Goal: Book appointment/travel/reservation

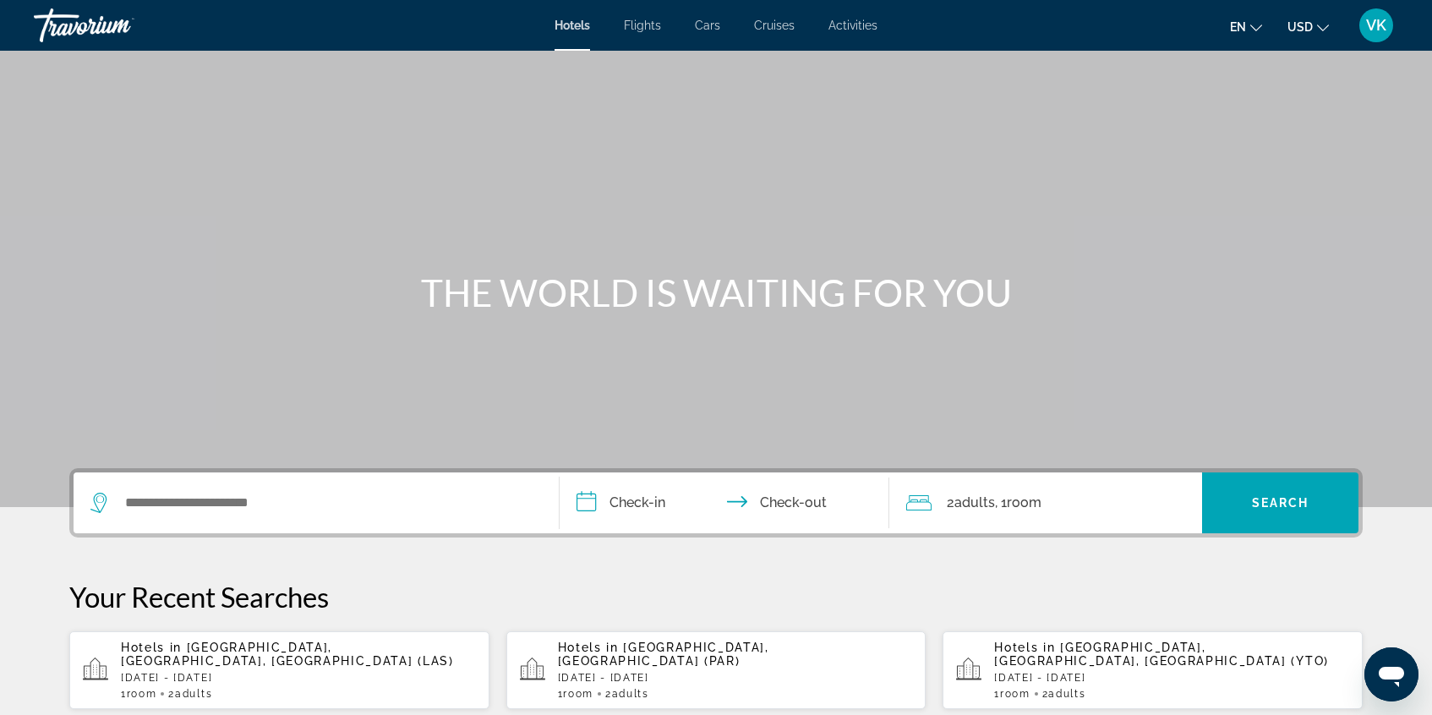
click at [641, 23] on span "Flights" at bounding box center [642, 26] width 37 height 14
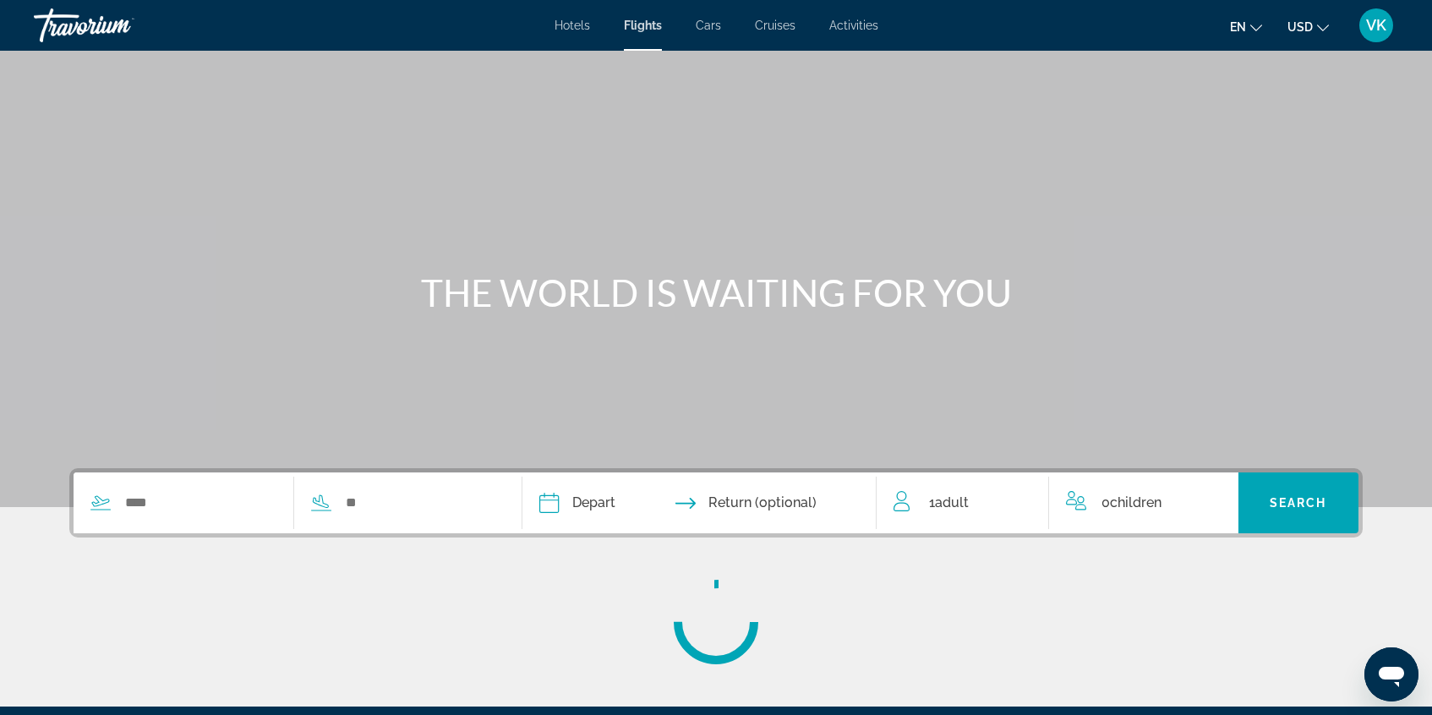
click at [707, 25] on span "Cars" at bounding box center [708, 26] width 25 height 14
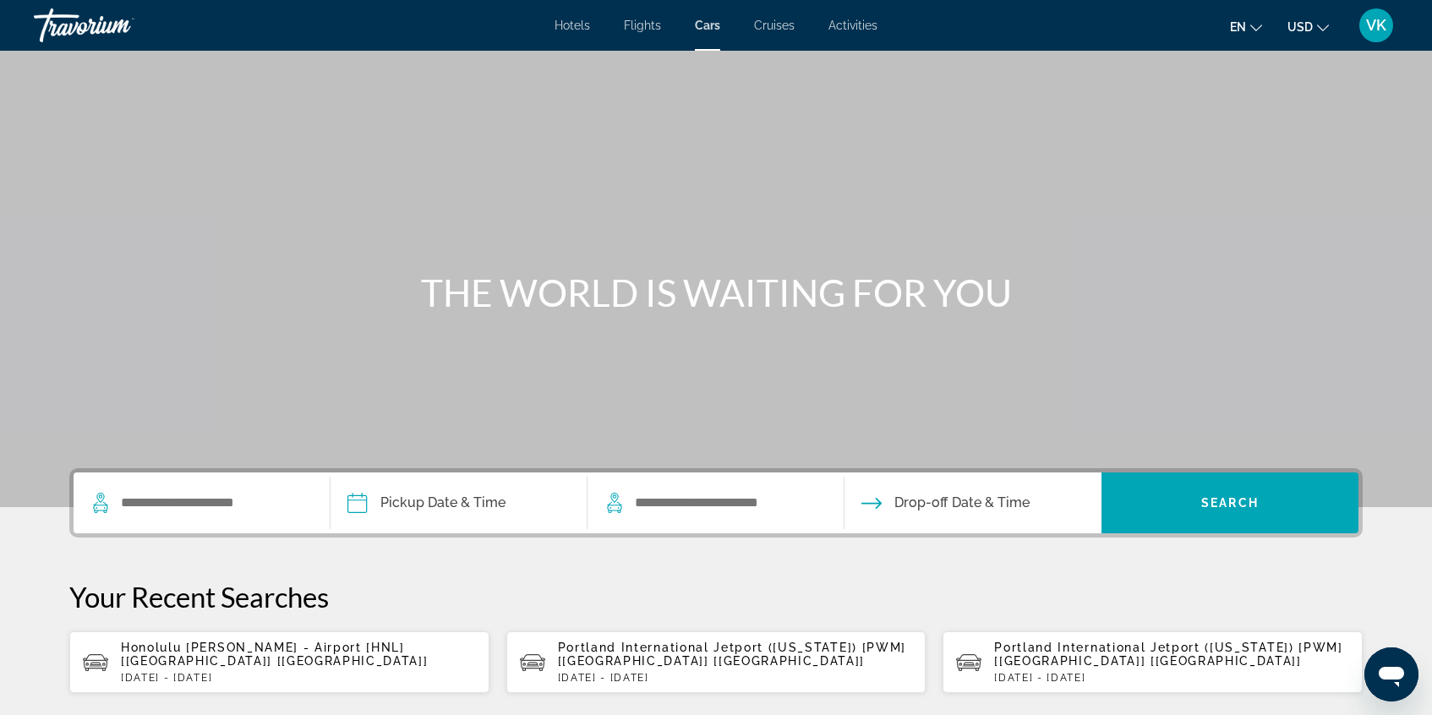
click at [777, 25] on span "Cruises" at bounding box center [774, 26] width 41 height 14
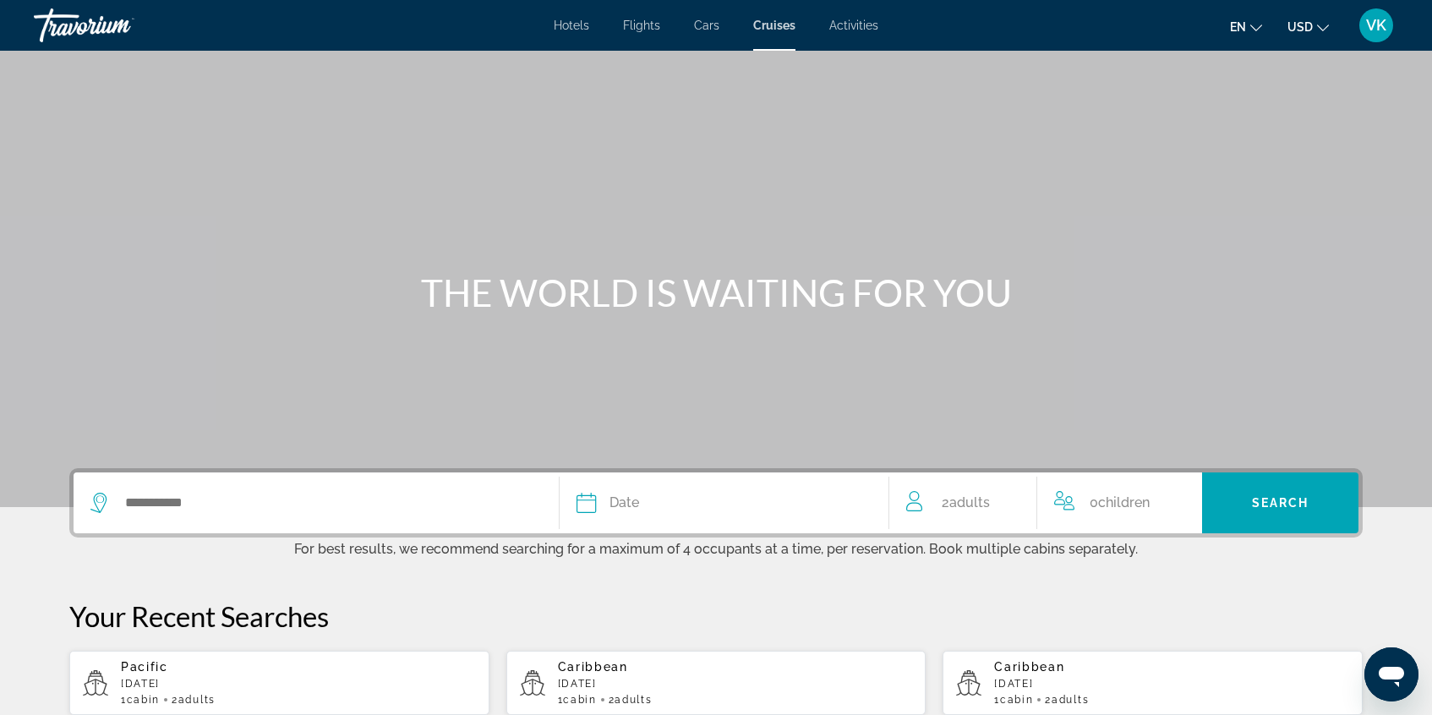
click at [863, 24] on span "Activities" at bounding box center [853, 26] width 49 height 14
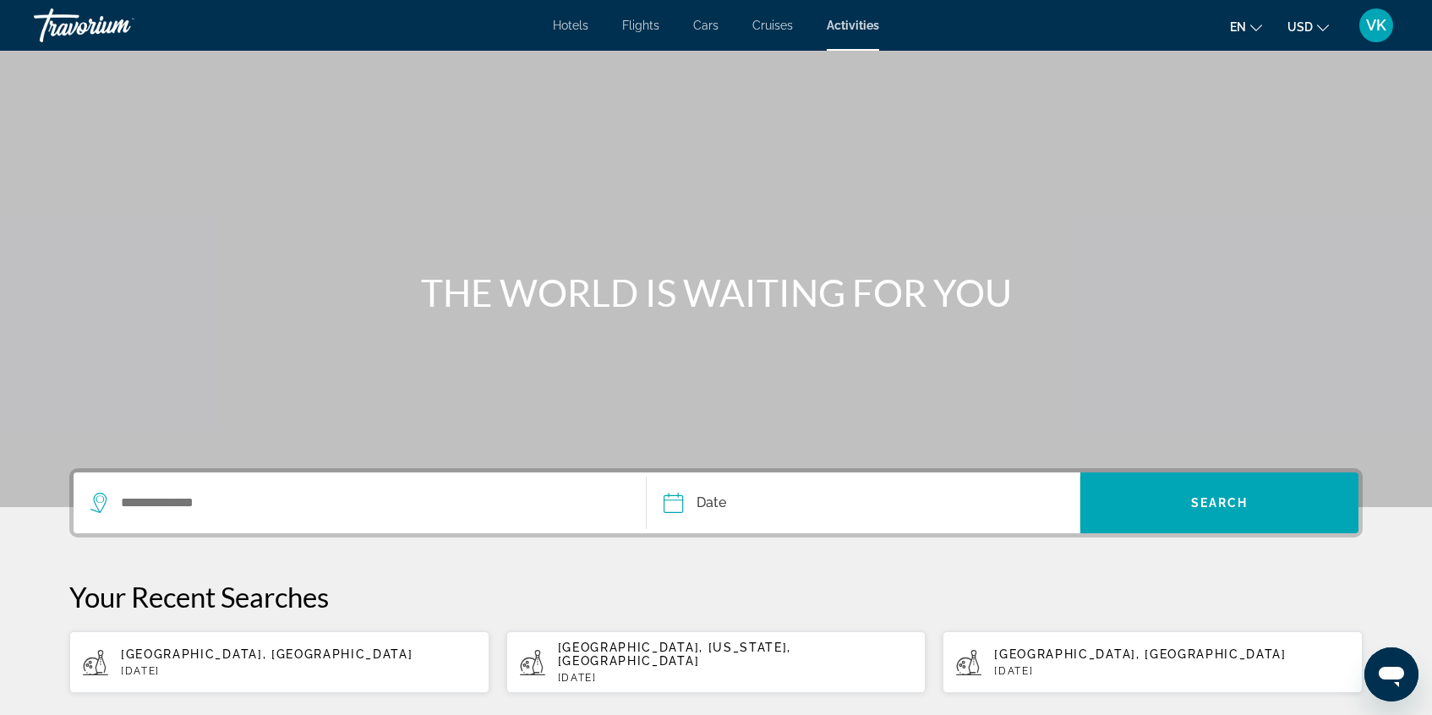
click at [578, 25] on span "Hotels" at bounding box center [570, 26] width 35 height 14
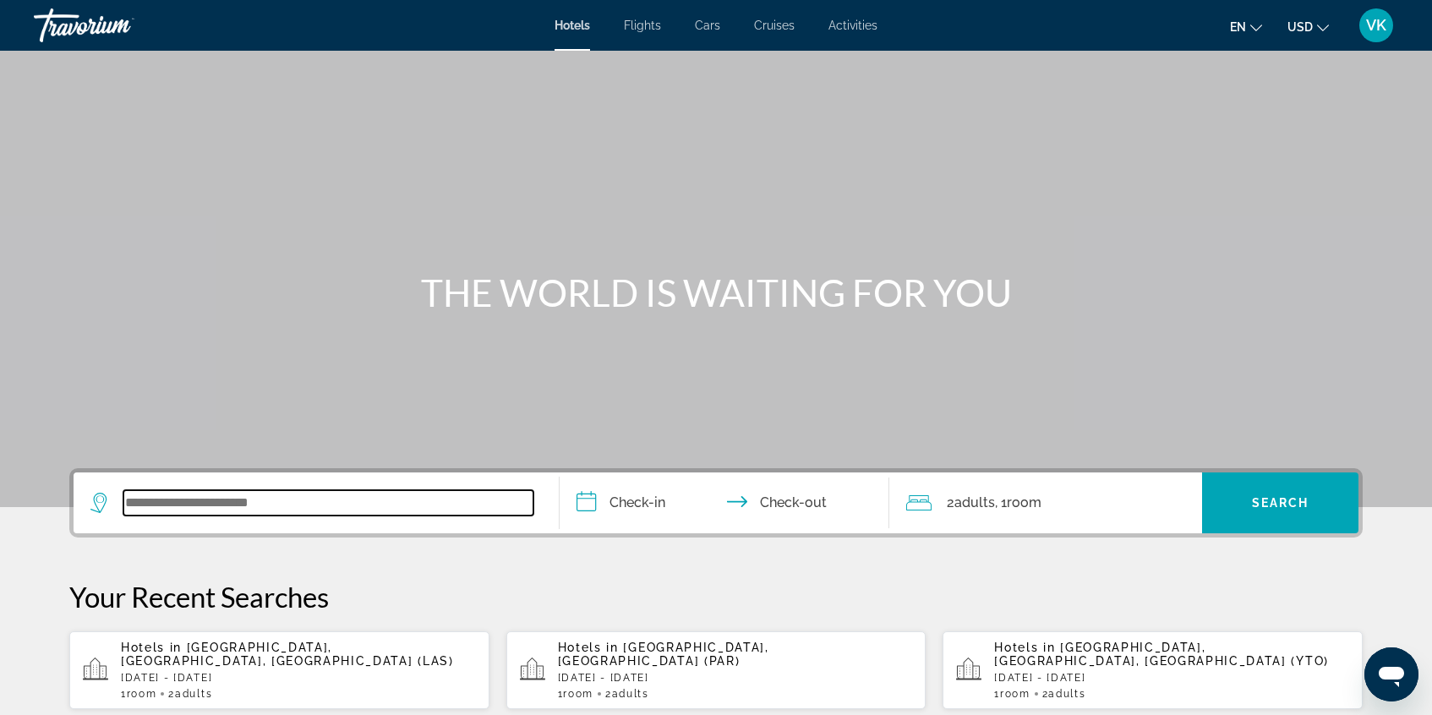
click at [193, 506] on input "Search widget" at bounding box center [328, 502] width 410 height 25
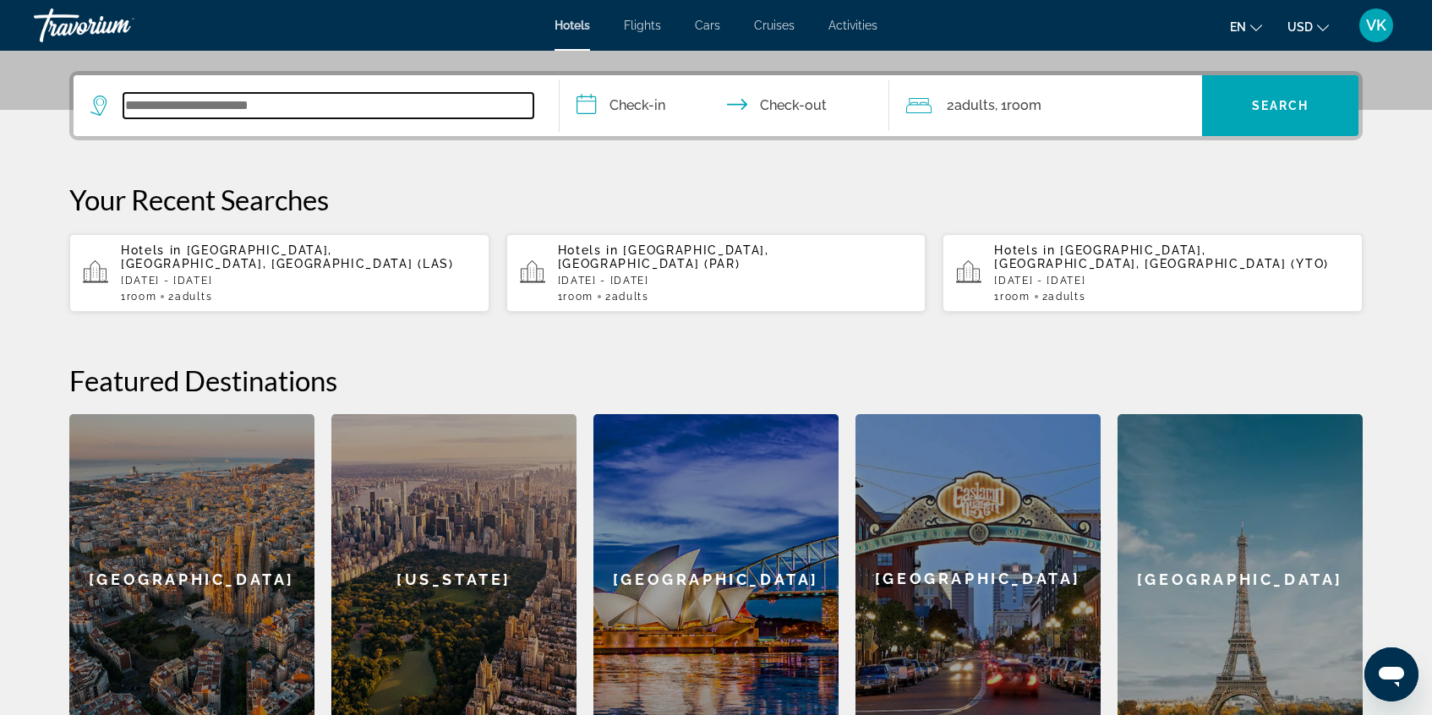
scroll to position [413, 0]
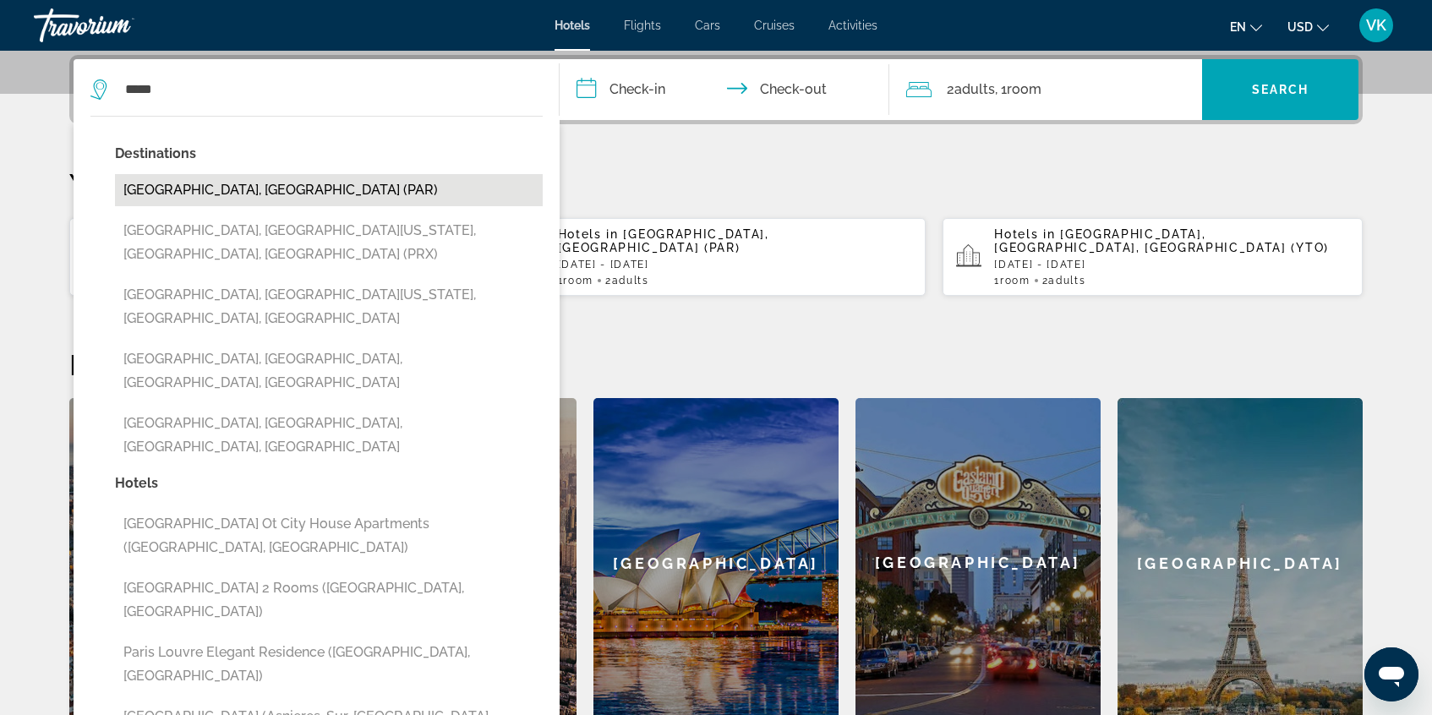
click at [190, 188] on button "[GEOGRAPHIC_DATA], [GEOGRAPHIC_DATA] (PAR)" at bounding box center [329, 190] width 428 height 32
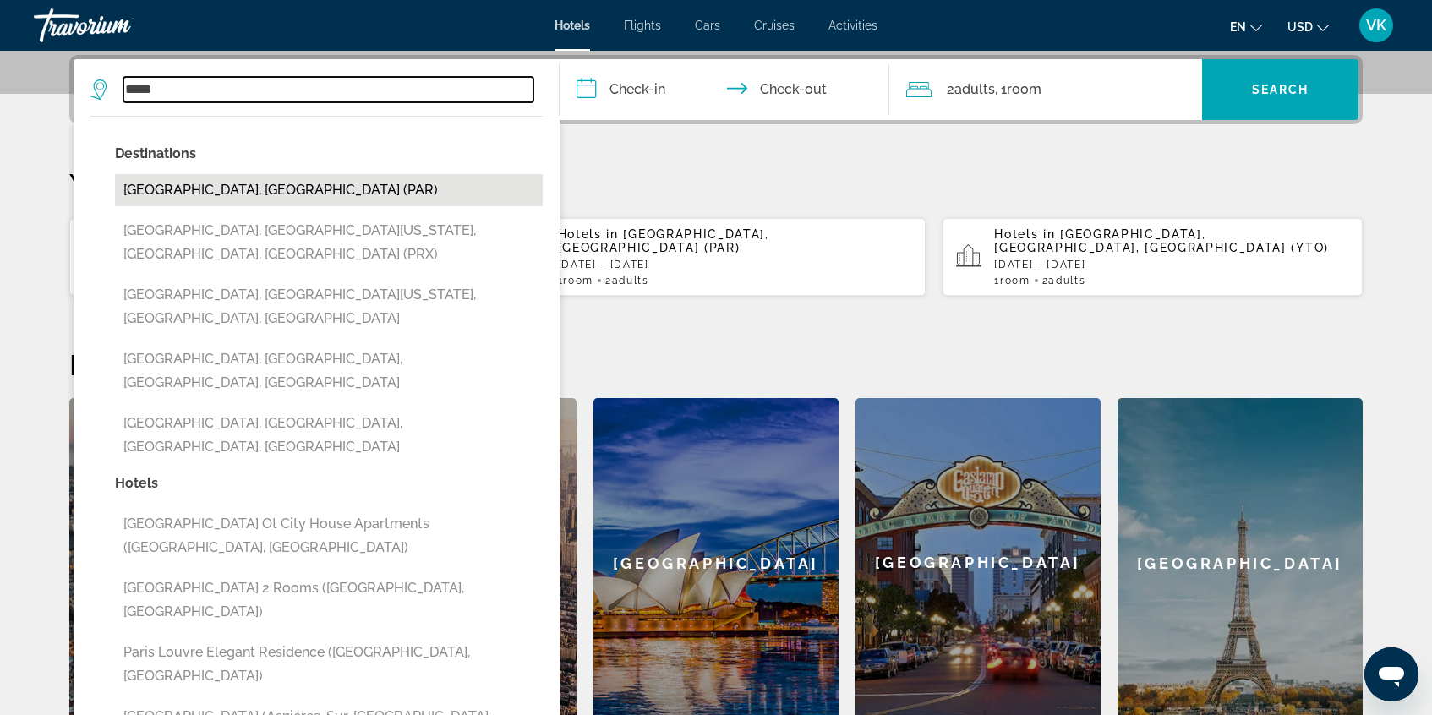
type input "**********"
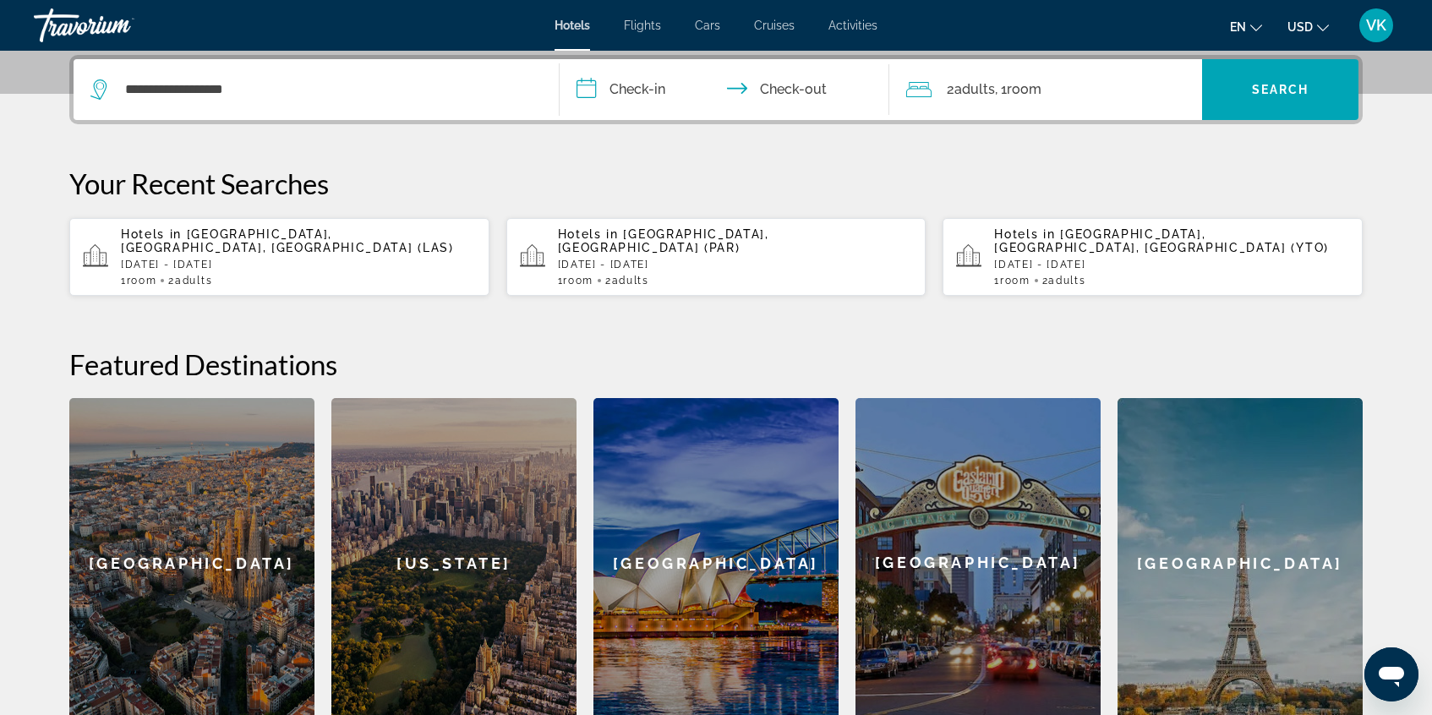
click at [635, 92] on input "**********" at bounding box center [728, 92] width 336 height 66
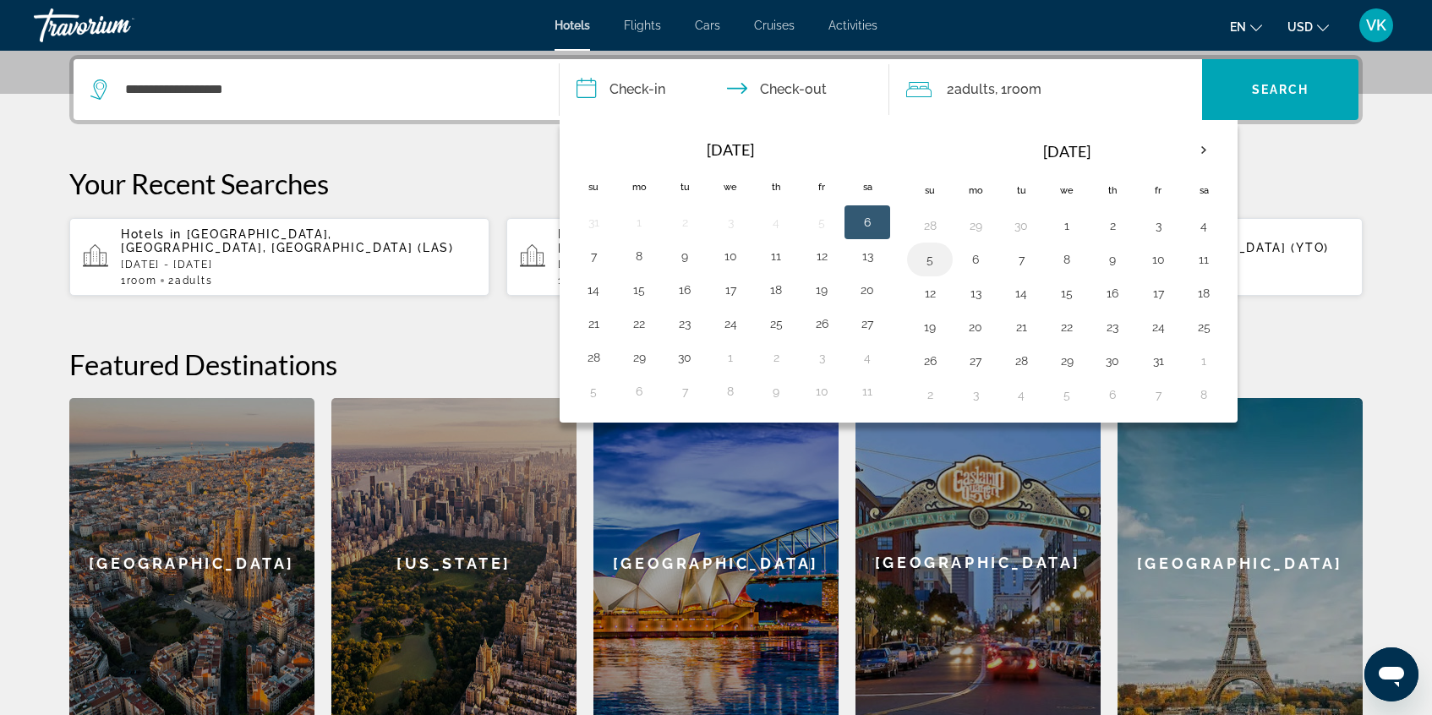
click at [931, 261] on button "5" at bounding box center [929, 260] width 27 height 24
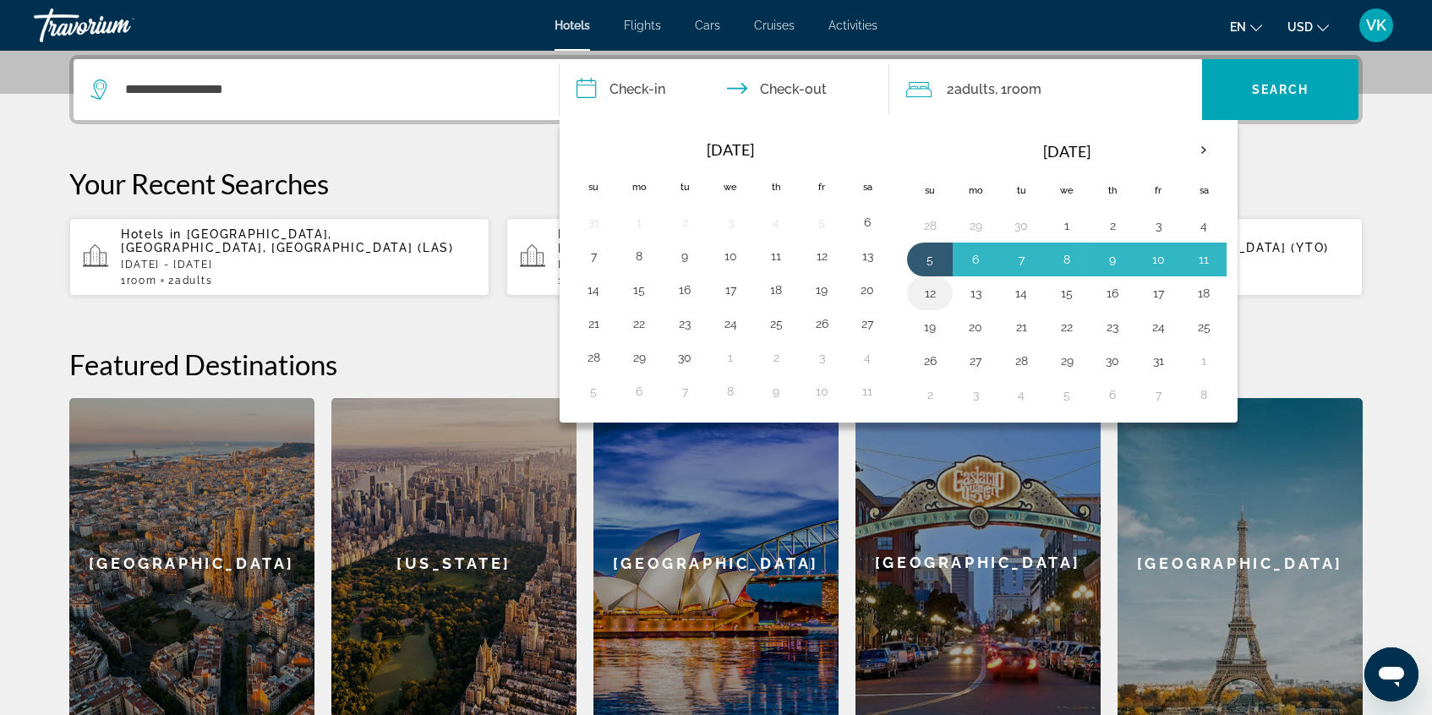
click at [932, 291] on button "12" at bounding box center [929, 293] width 27 height 24
type input "**********"
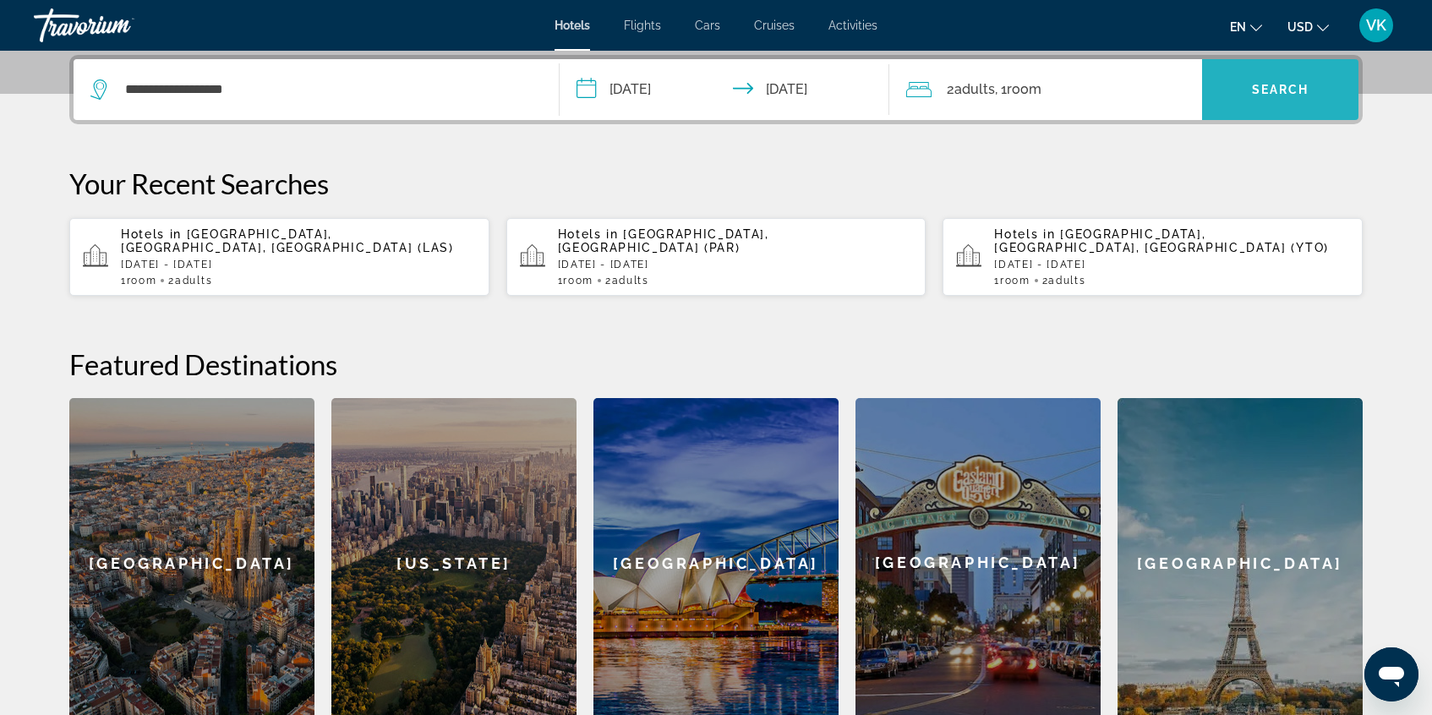
click at [1285, 90] on span "Search" at bounding box center [1280, 90] width 57 height 14
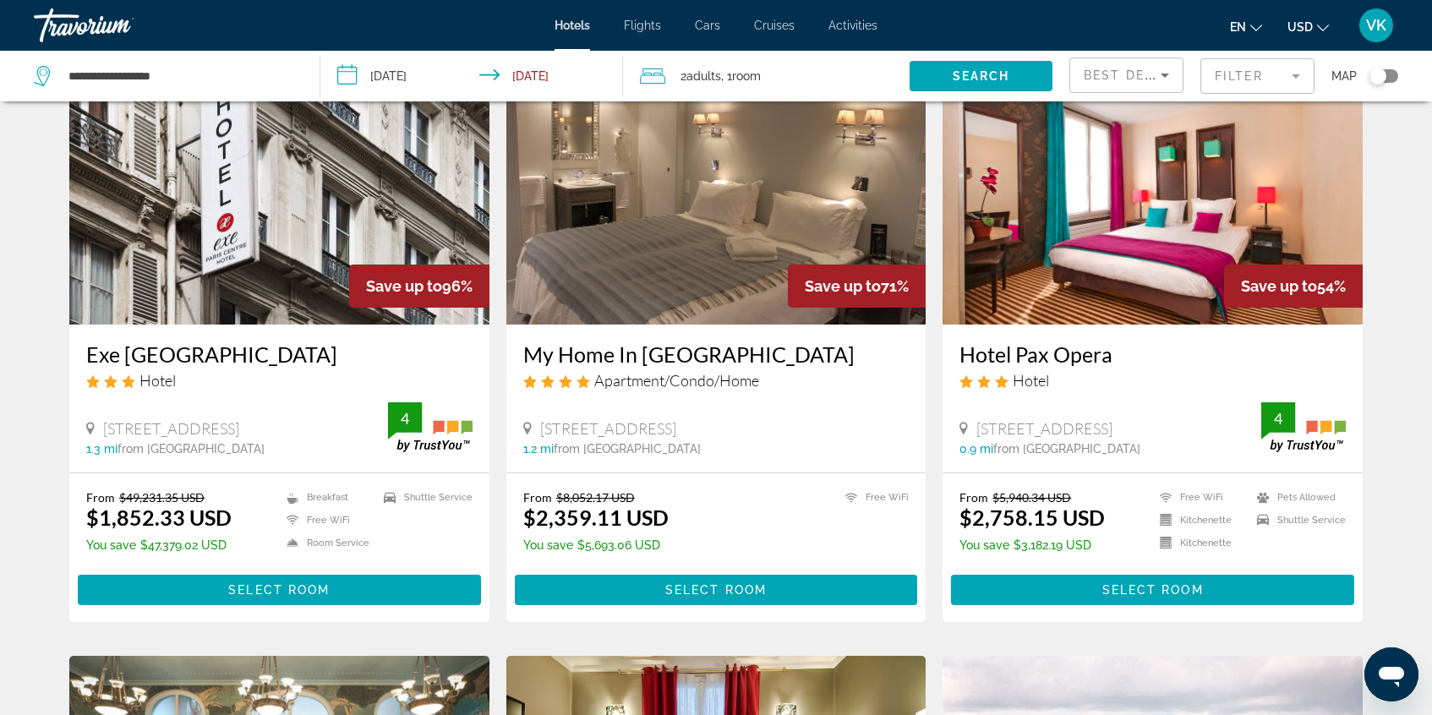
scroll to position [107, 0]
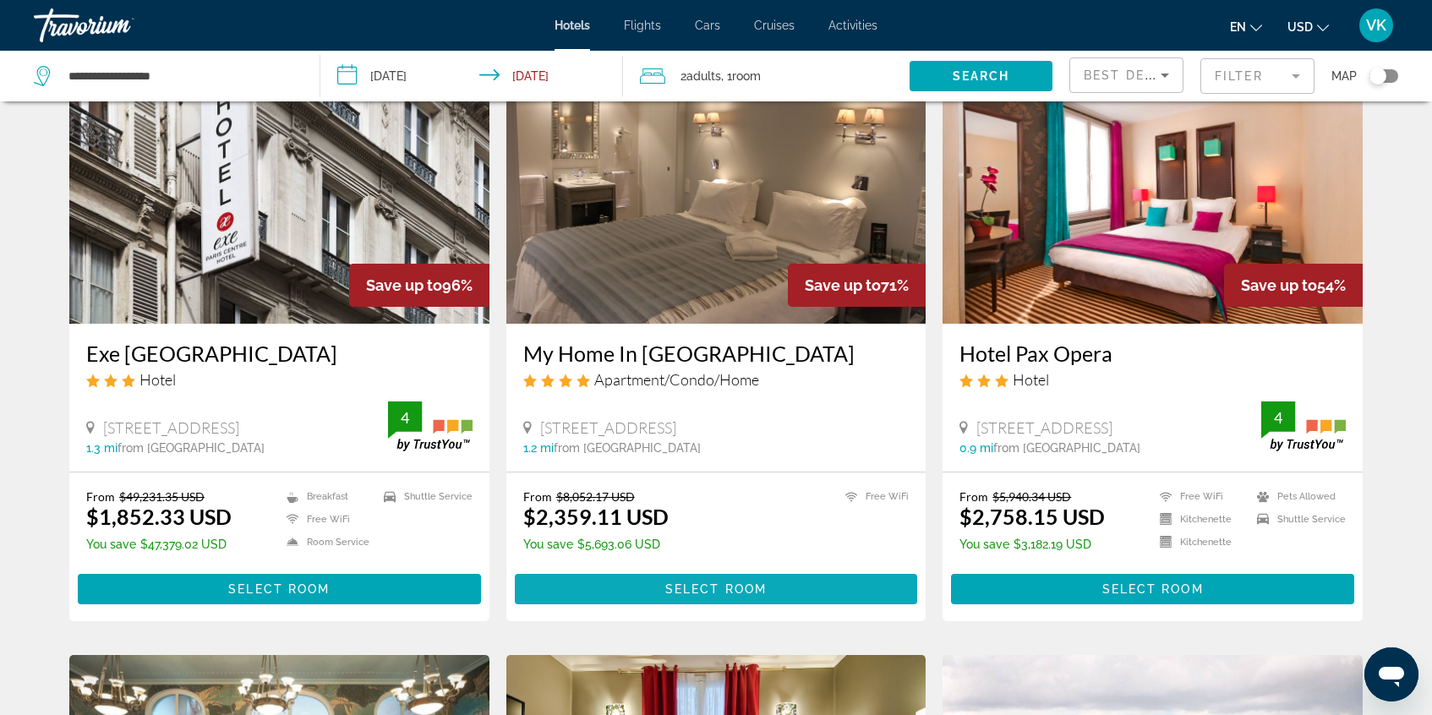
click at [717, 592] on span "Select Room" at bounding box center [715, 589] width 101 height 14
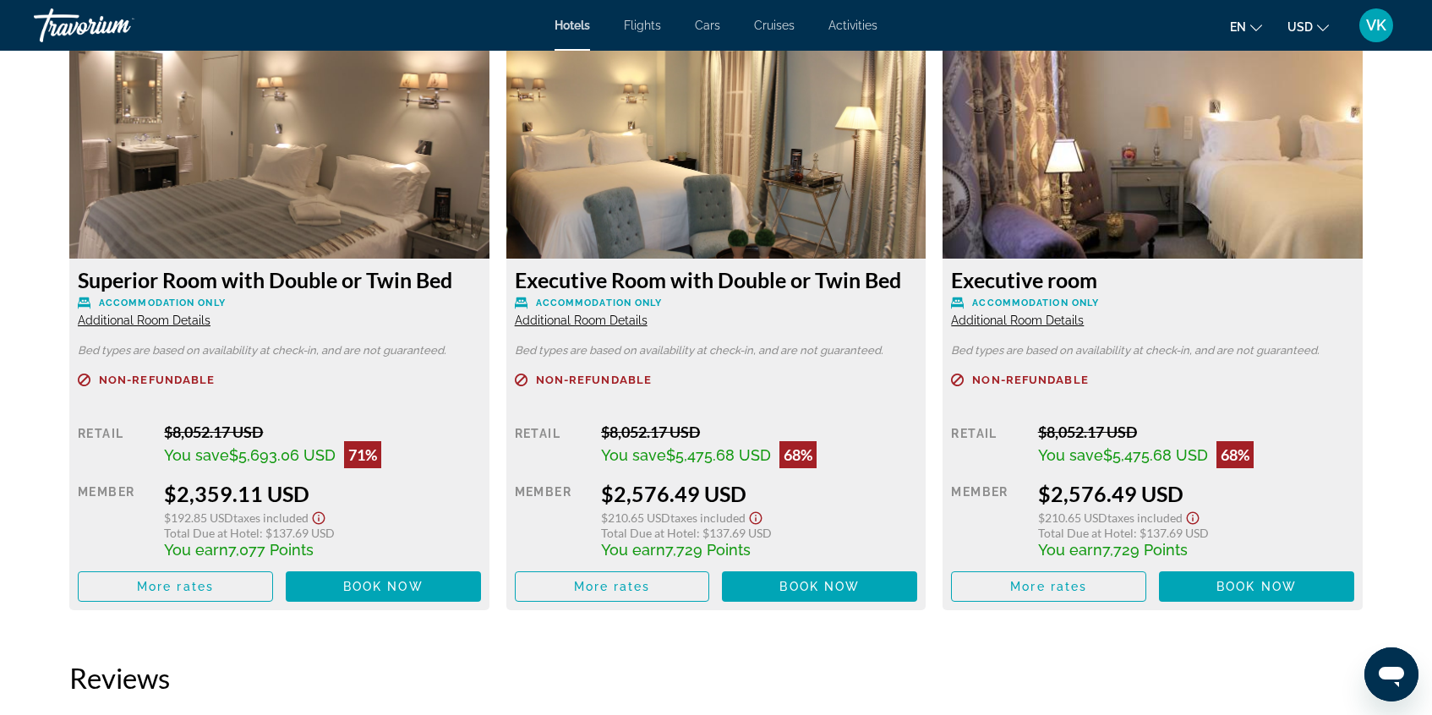
scroll to position [2272, 0]
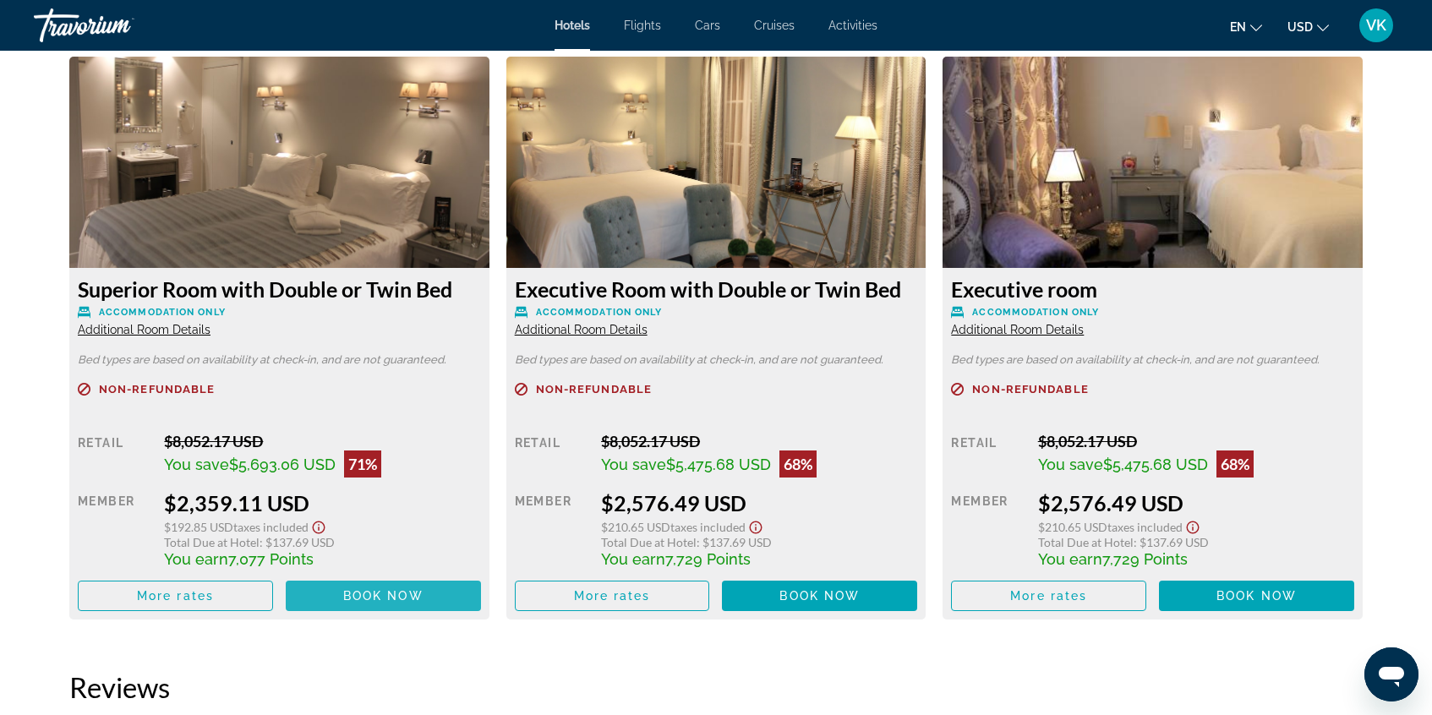
click at [381, 589] on span "Book now" at bounding box center [383, 596] width 80 height 14
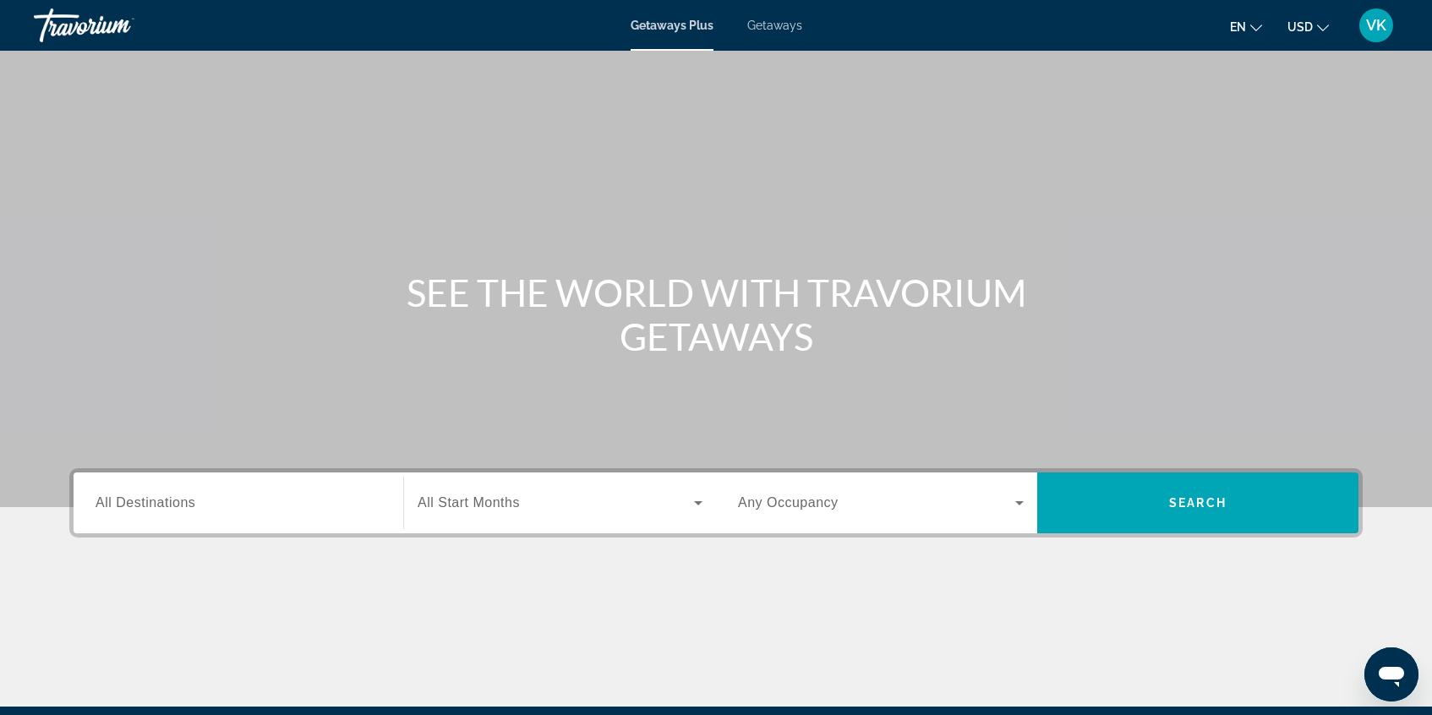
click at [775, 30] on span "Getaways" at bounding box center [774, 26] width 55 height 14
click at [223, 509] on input "Destination All Destinations" at bounding box center [239, 504] width 286 height 20
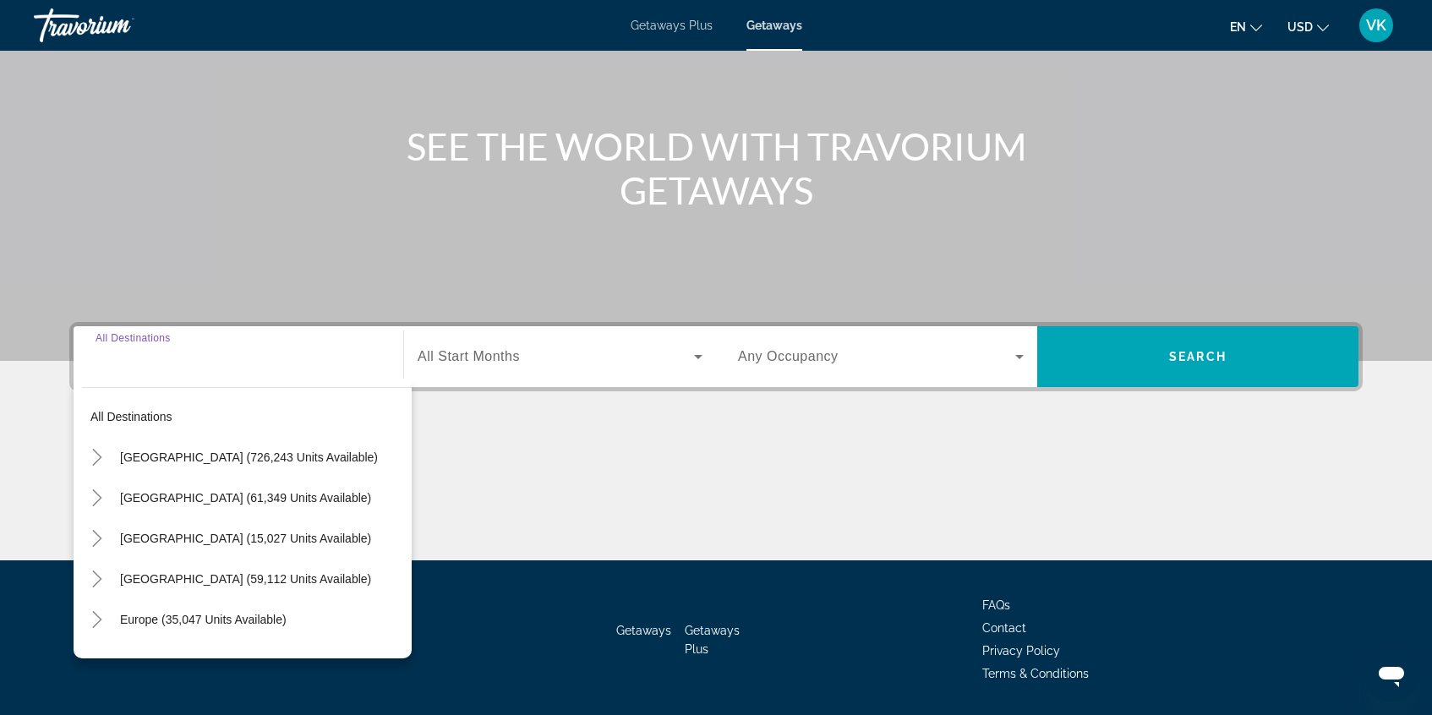
scroll to position [199, 0]
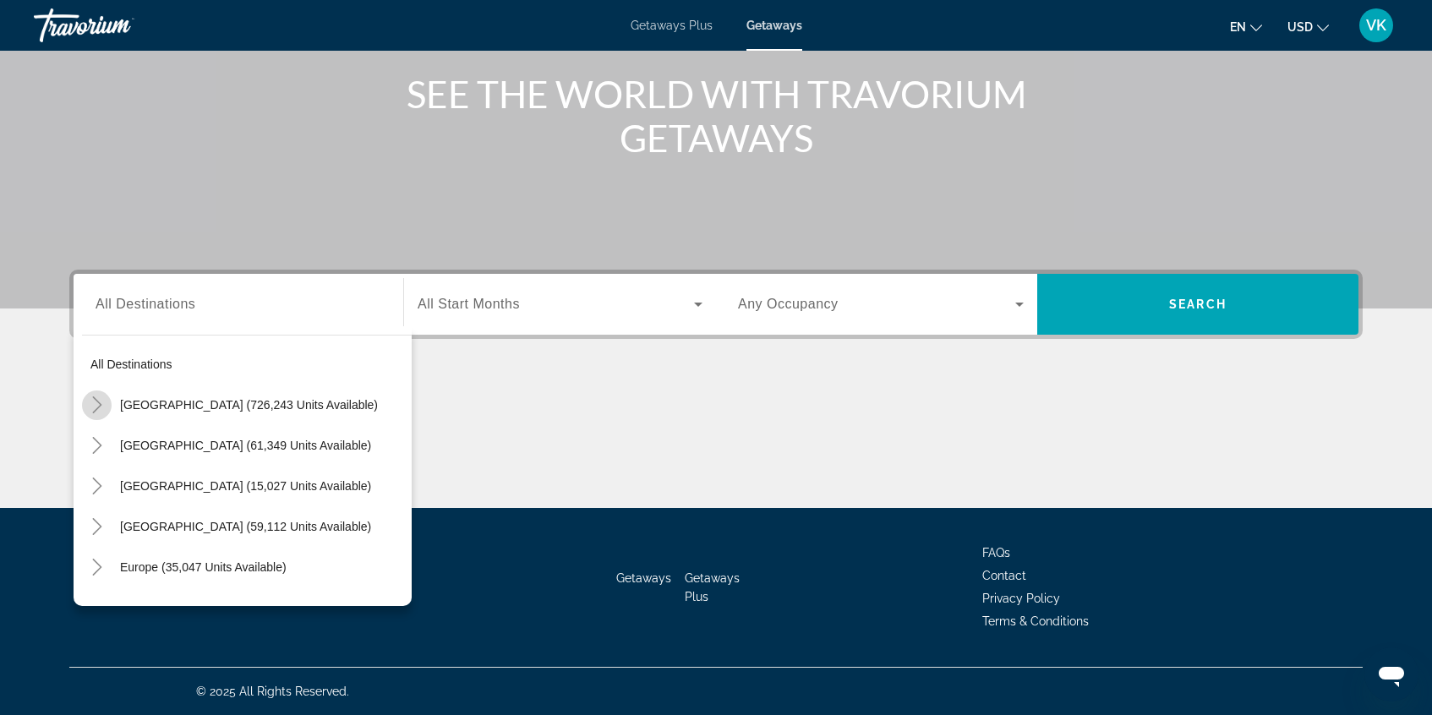
click at [101, 403] on icon "Toggle United States (726,243 units available)" at bounding box center [97, 404] width 17 height 17
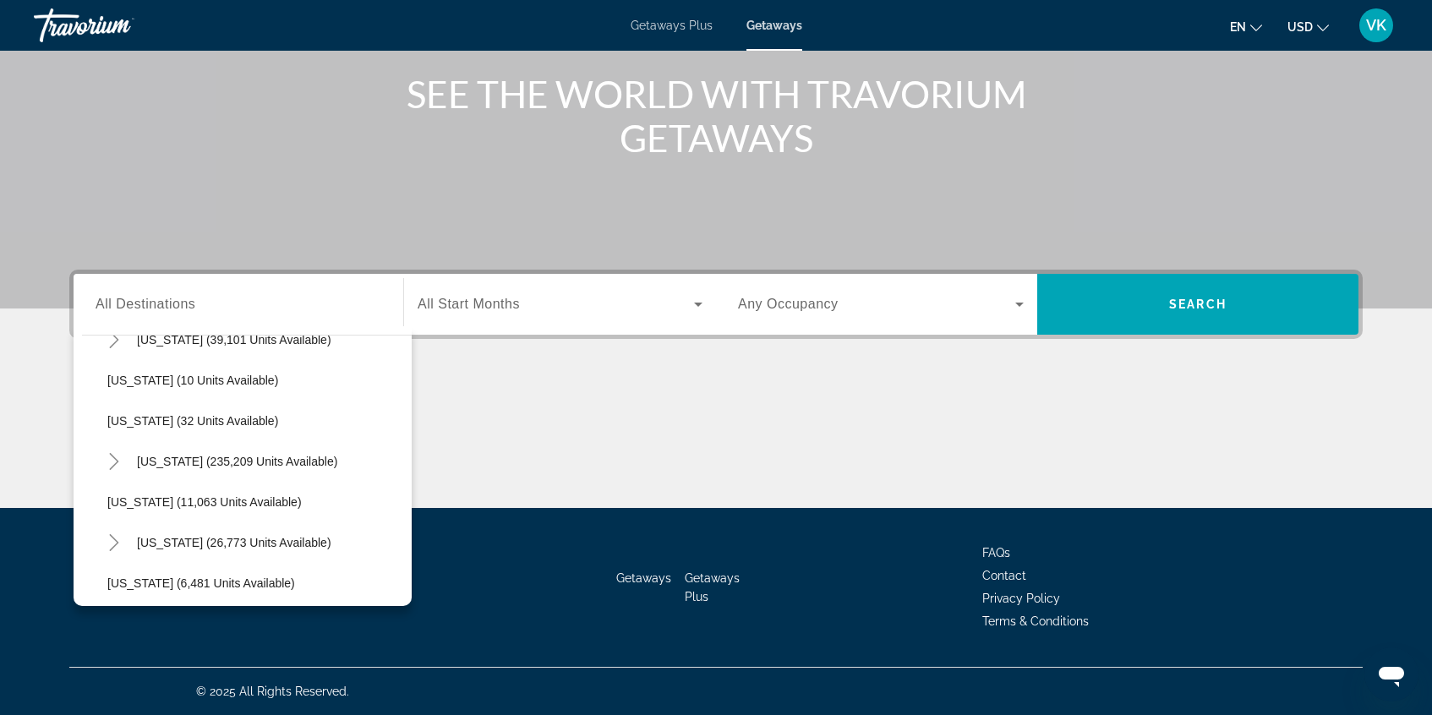
scroll to position [229, 0]
click at [112, 458] on icon "Toggle Florida (235,209 units available)" at bounding box center [114, 459] width 17 height 17
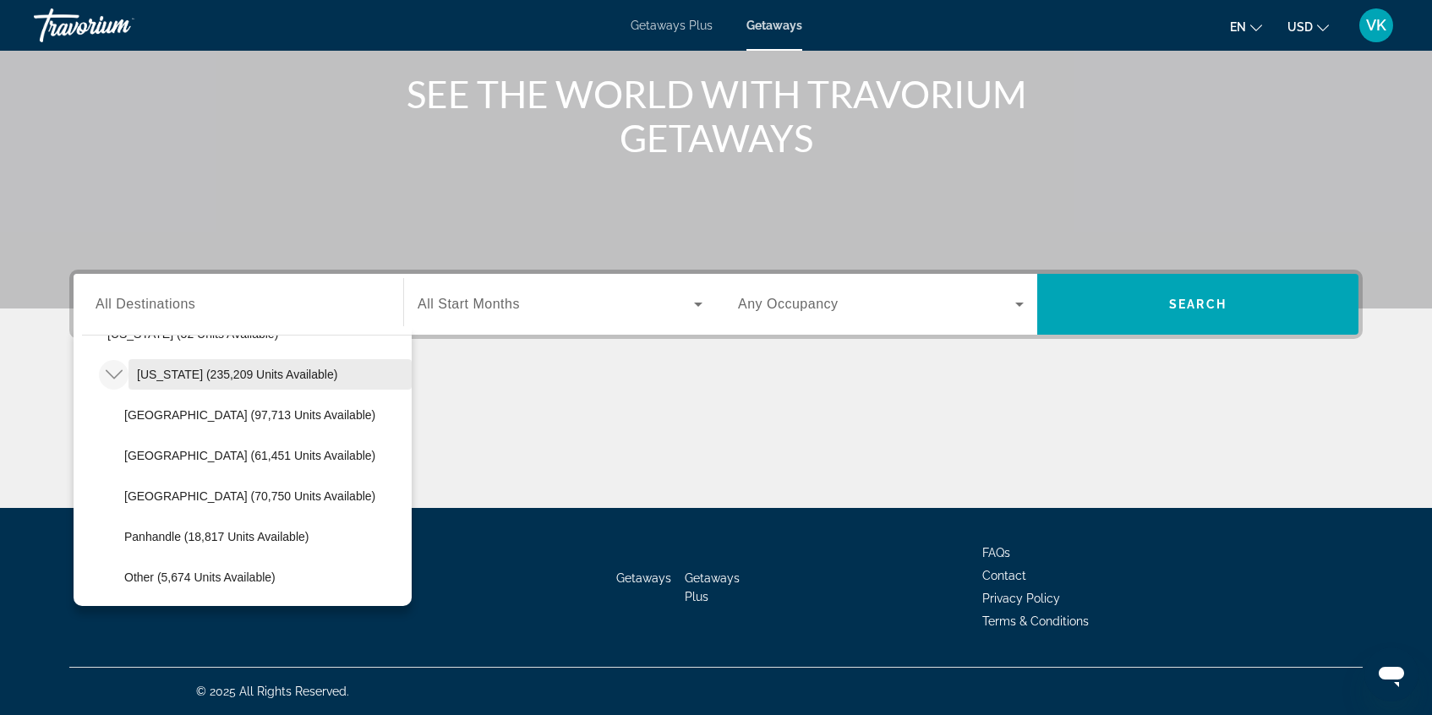
scroll to position [323, 0]
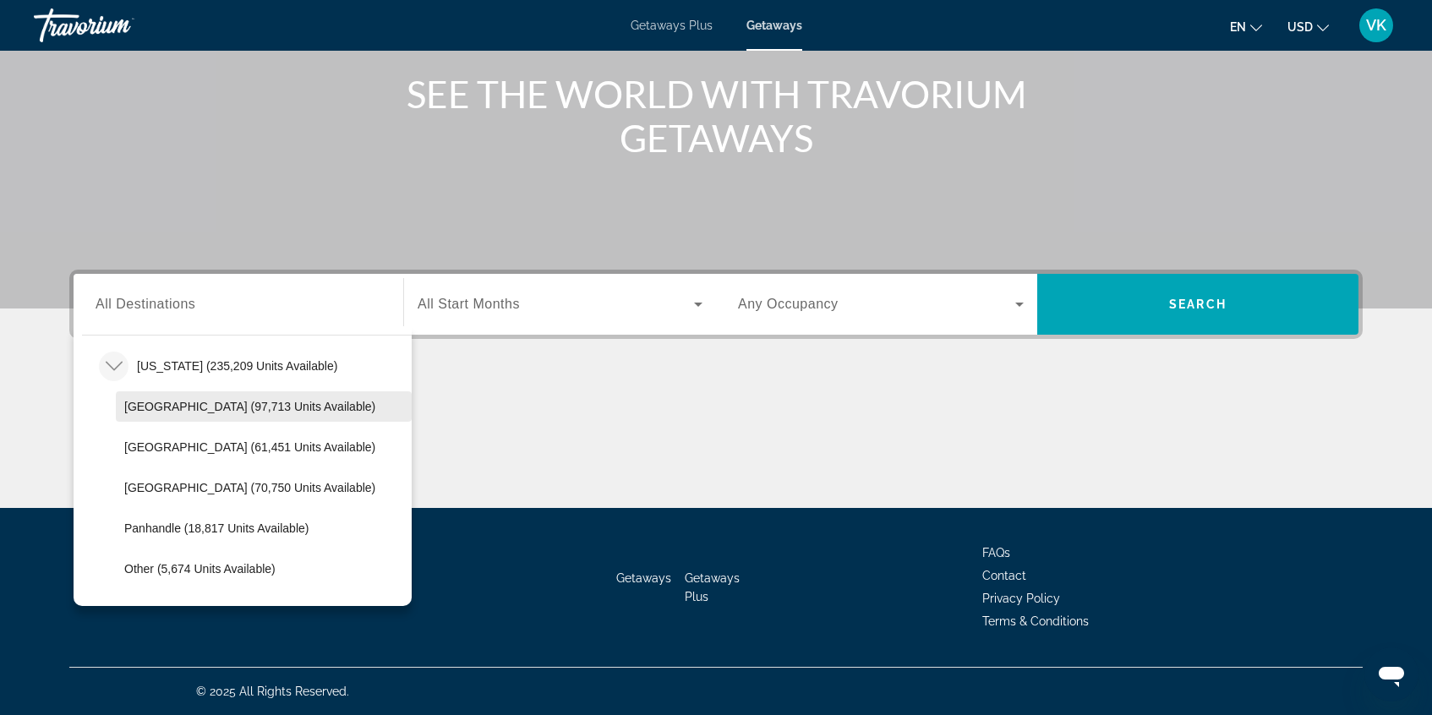
click at [192, 408] on span "[GEOGRAPHIC_DATA] (97,713 units available)" at bounding box center [249, 407] width 251 height 14
type input "**********"
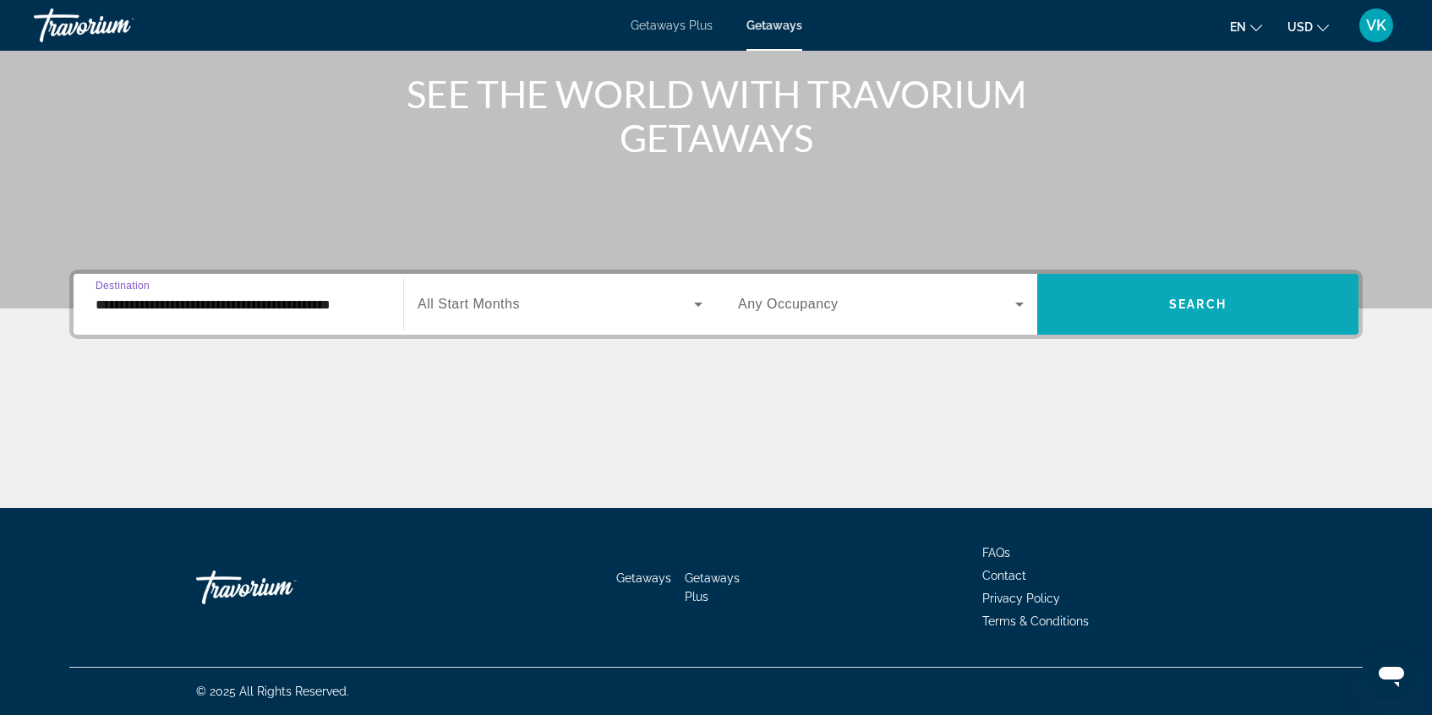
click at [1158, 303] on span "Search widget" at bounding box center [1197, 304] width 321 height 41
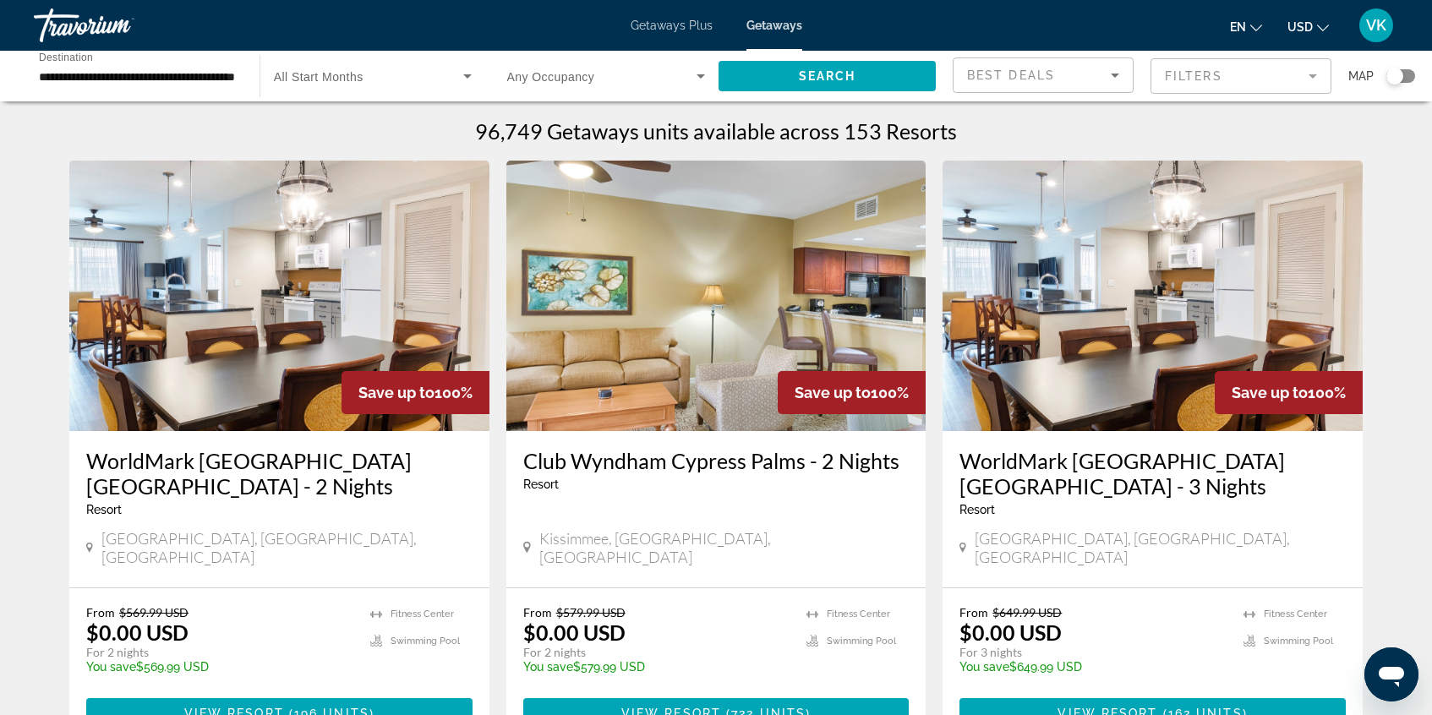
click at [1255, 76] on mat-form-field "Filters" at bounding box center [1240, 75] width 181 height 35
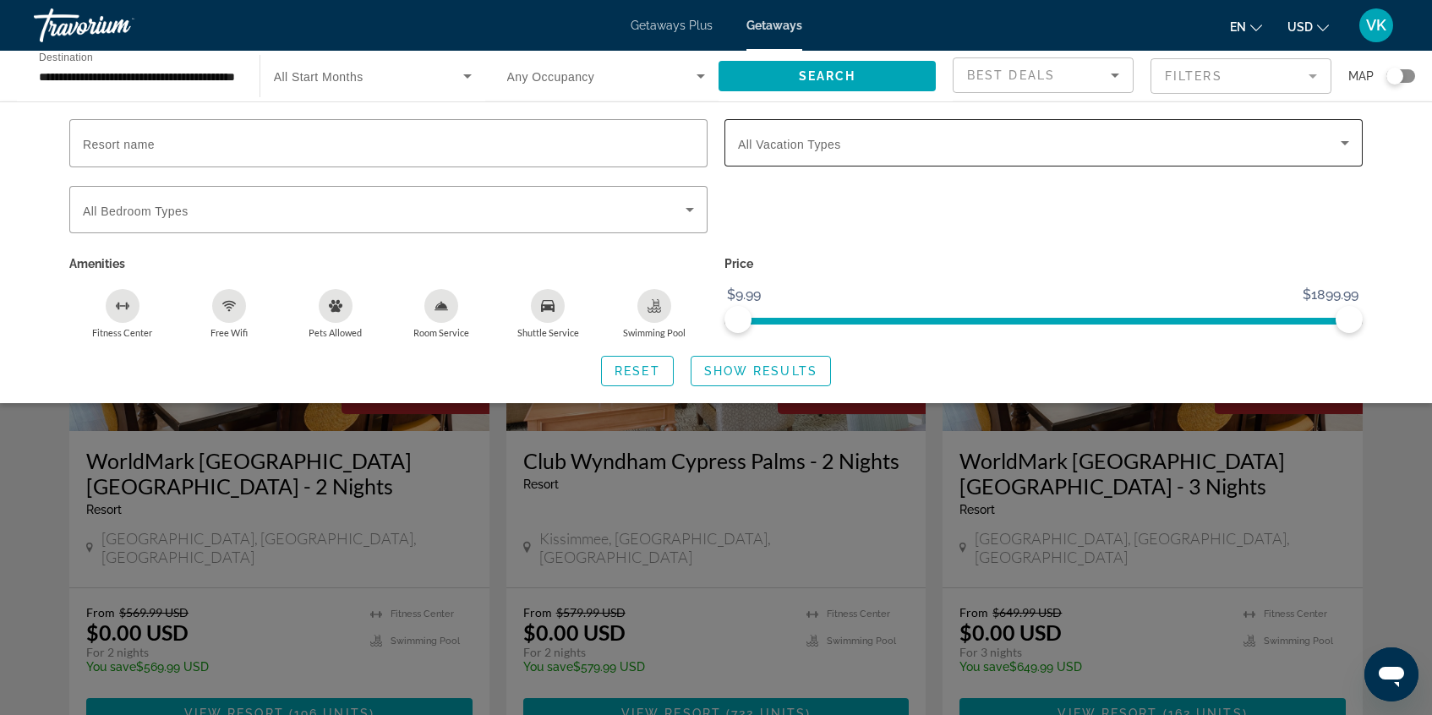
click at [994, 143] on span "Search widget" at bounding box center [1039, 143] width 603 height 20
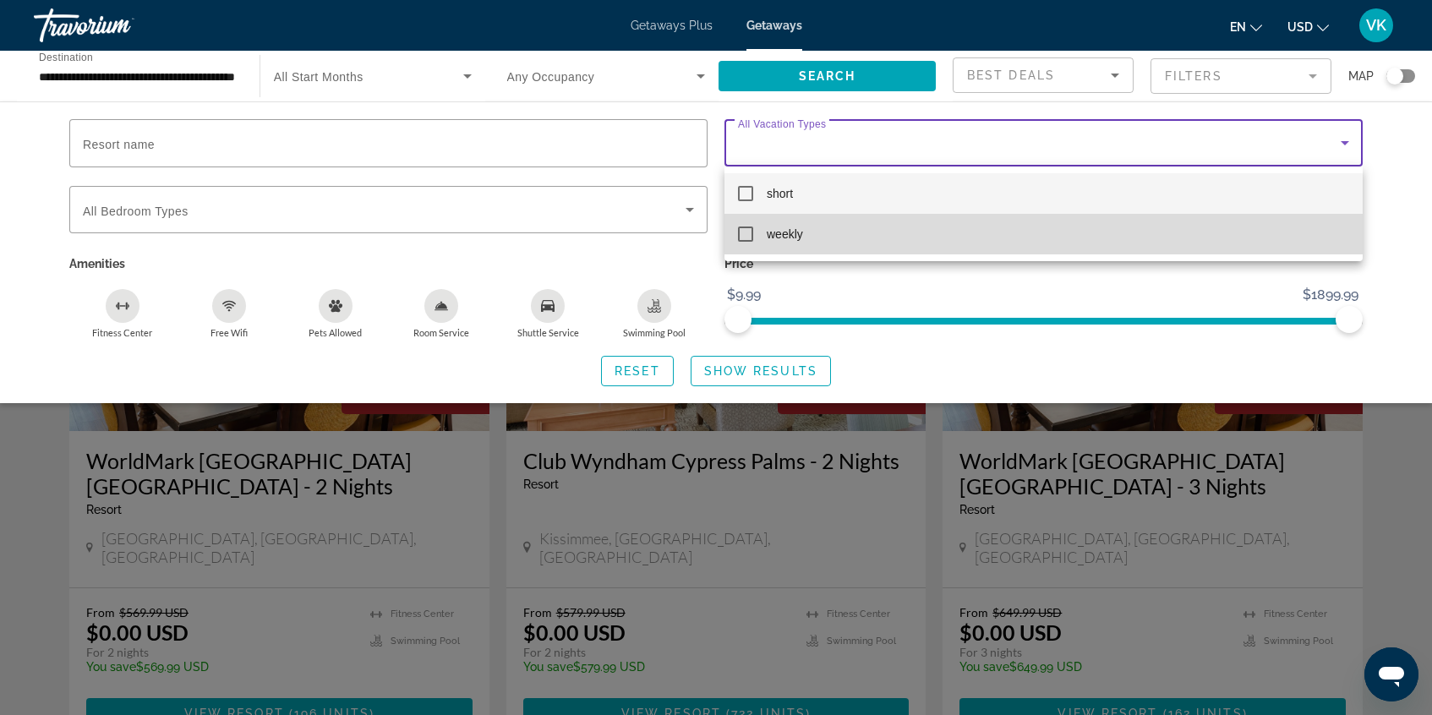
click at [749, 237] on mat-pseudo-checkbox at bounding box center [745, 234] width 15 height 15
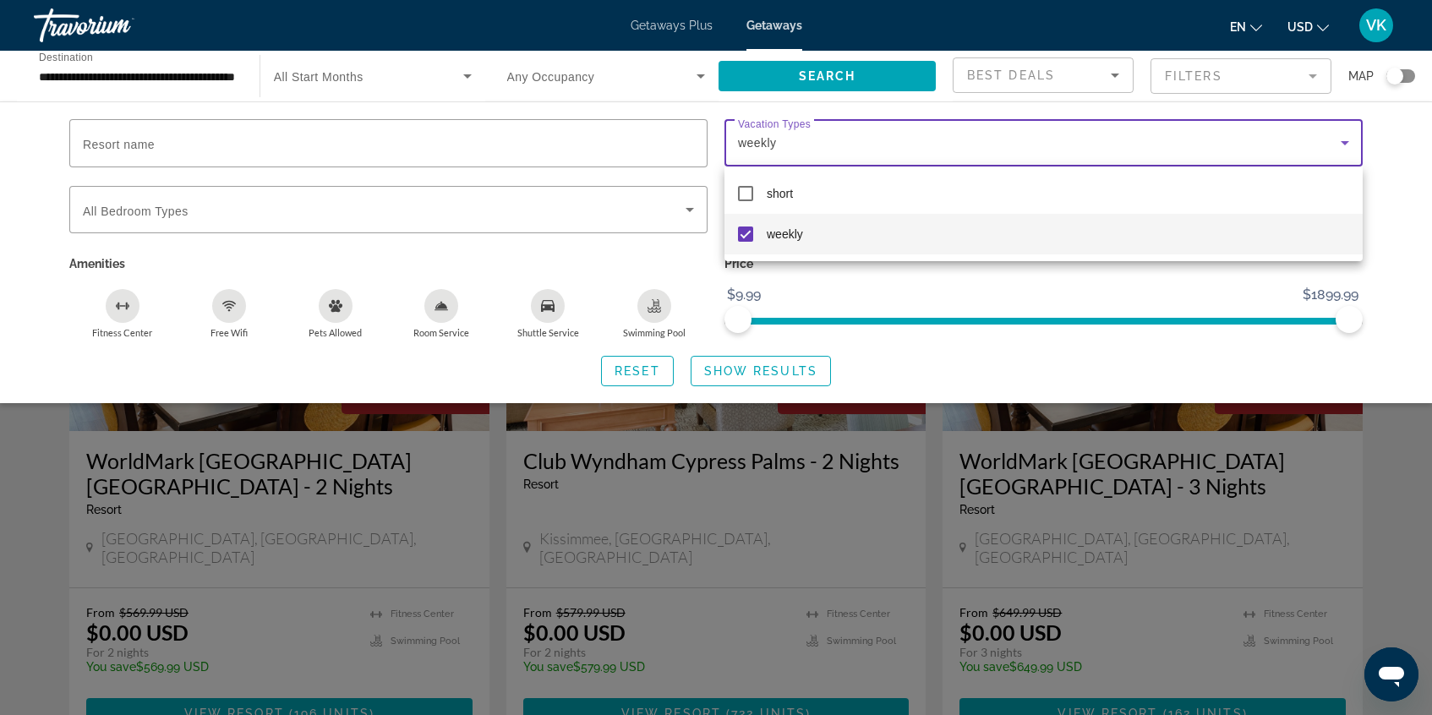
click at [764, 363] on div at bounding box center [716, 357] width 1432 height 715
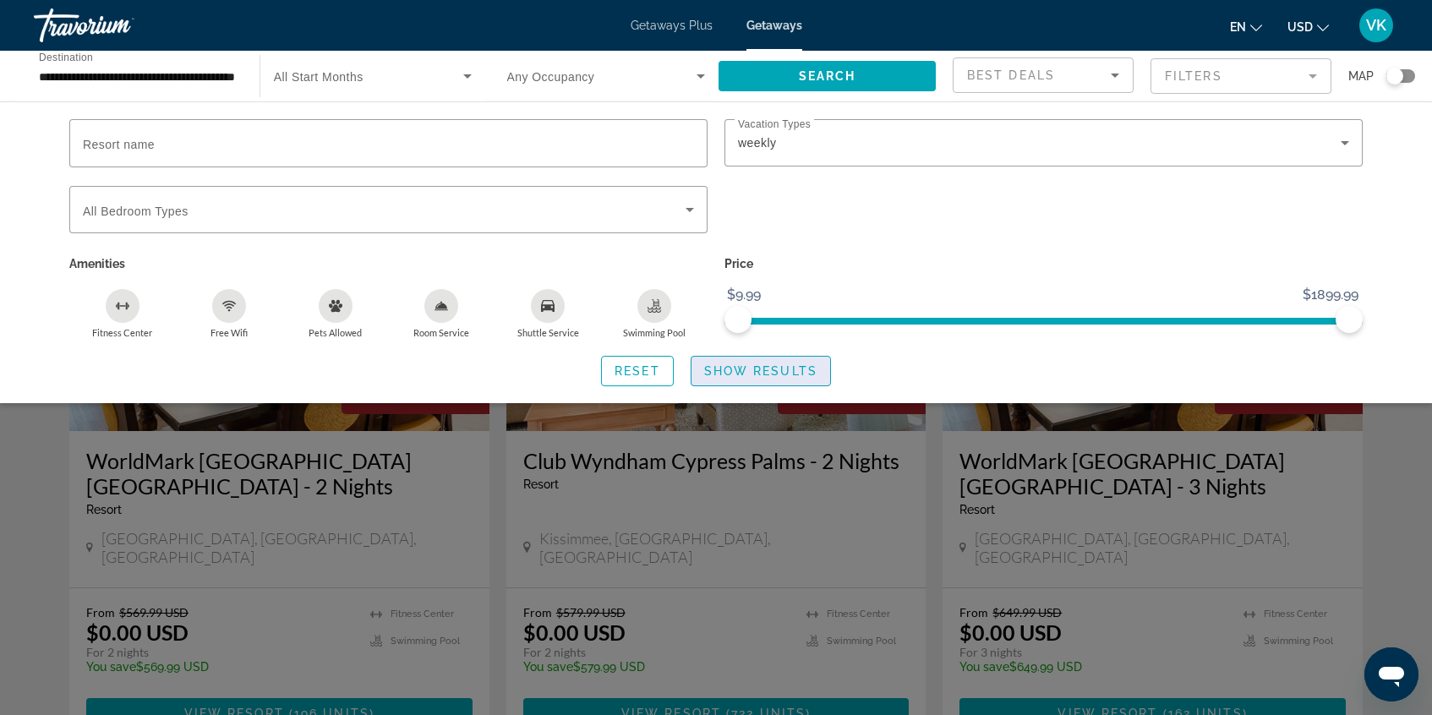
click at [755, 371] on span "Show Results" at bounding box center [760, 371] width 113 height 14
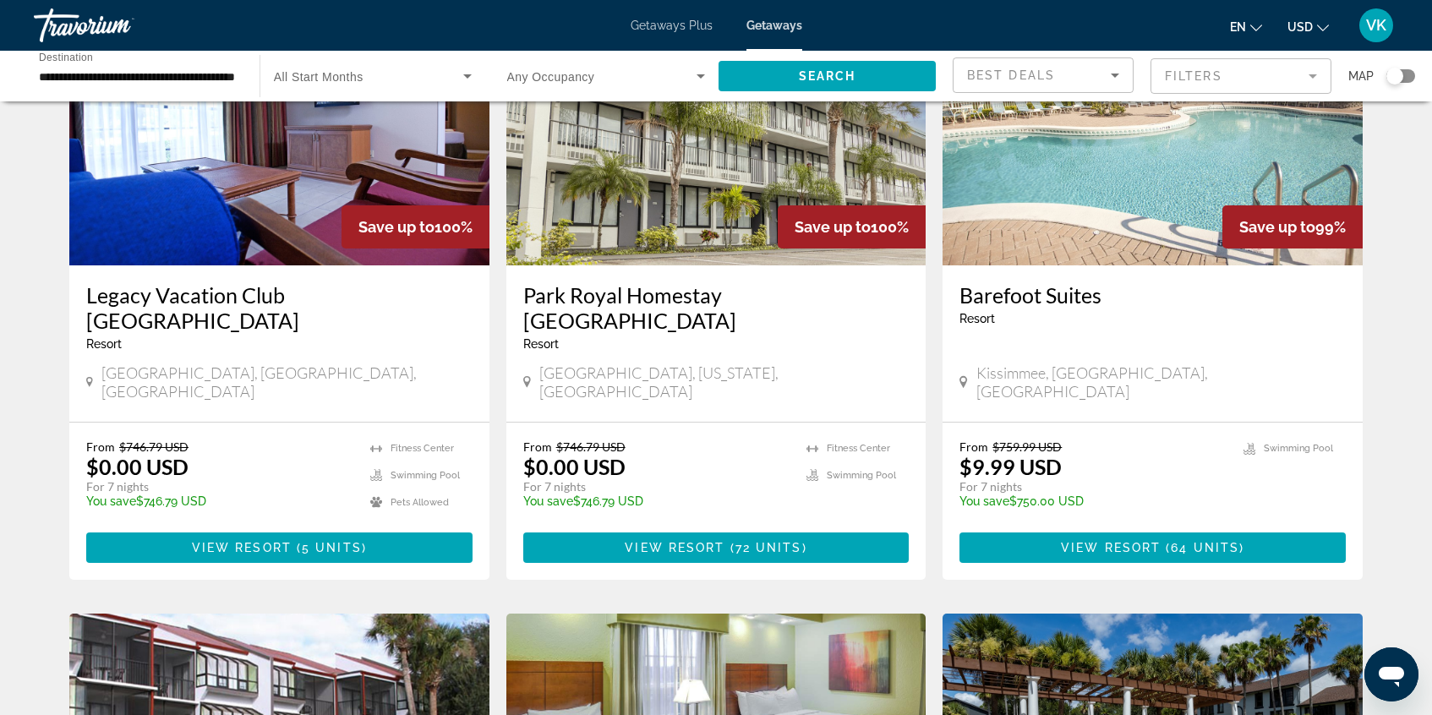
scroll to position [173, 0]
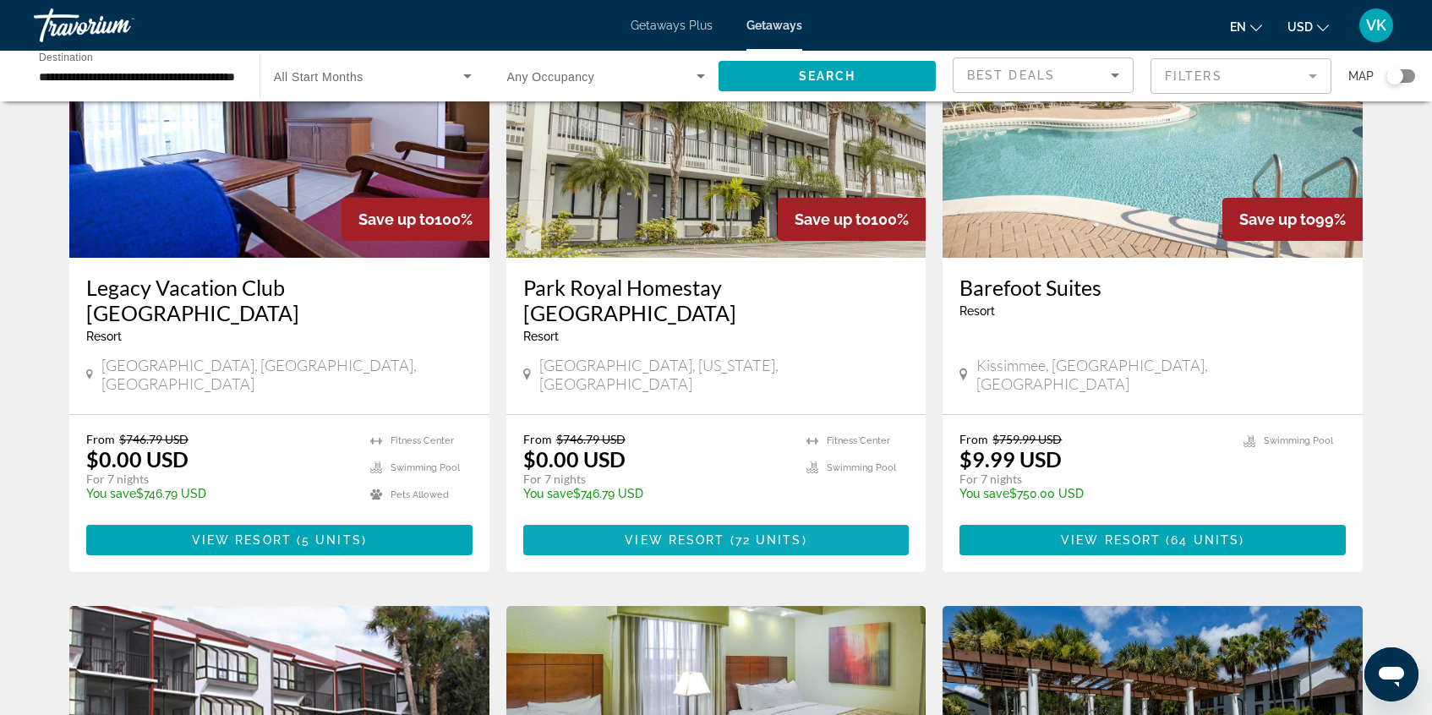
click at [711, 533] on span "View Resort" at bounding box center [675, 540] width 100 height 14
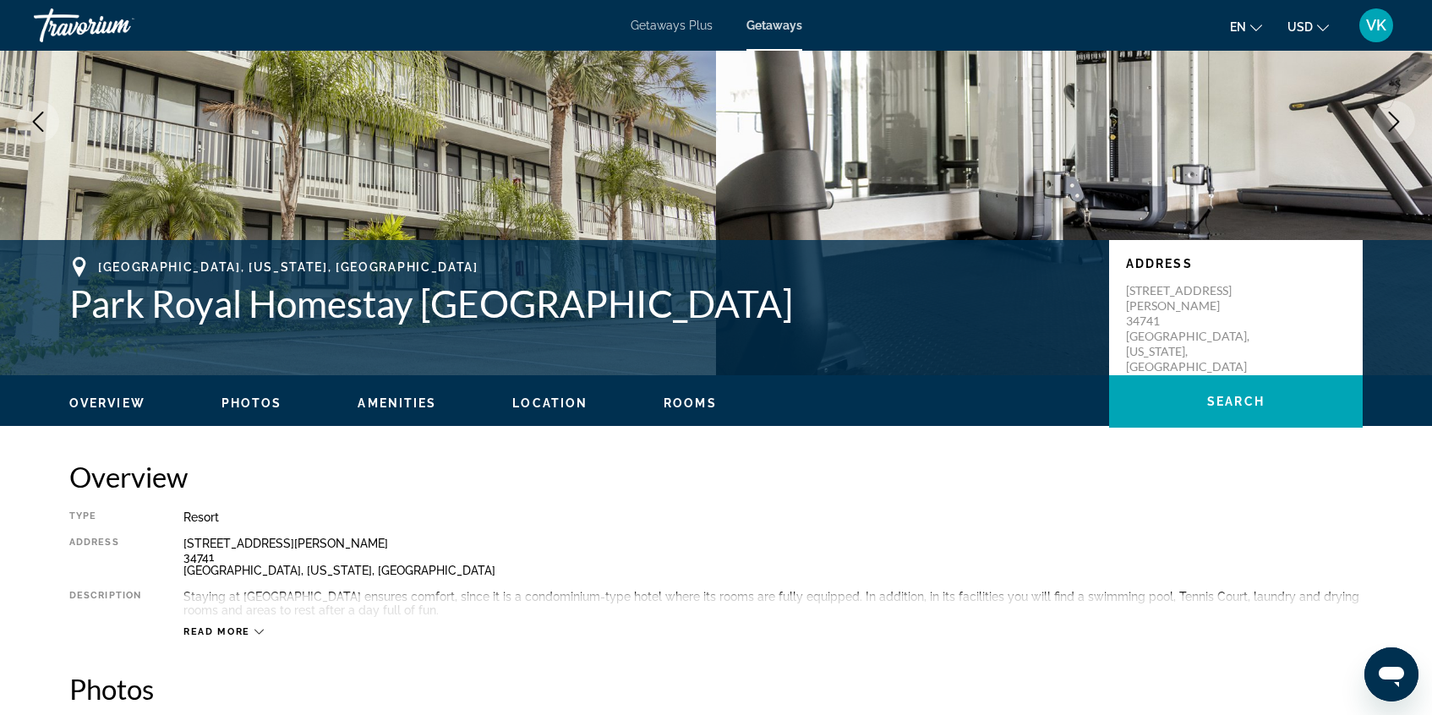
scroll to position [29, 0]
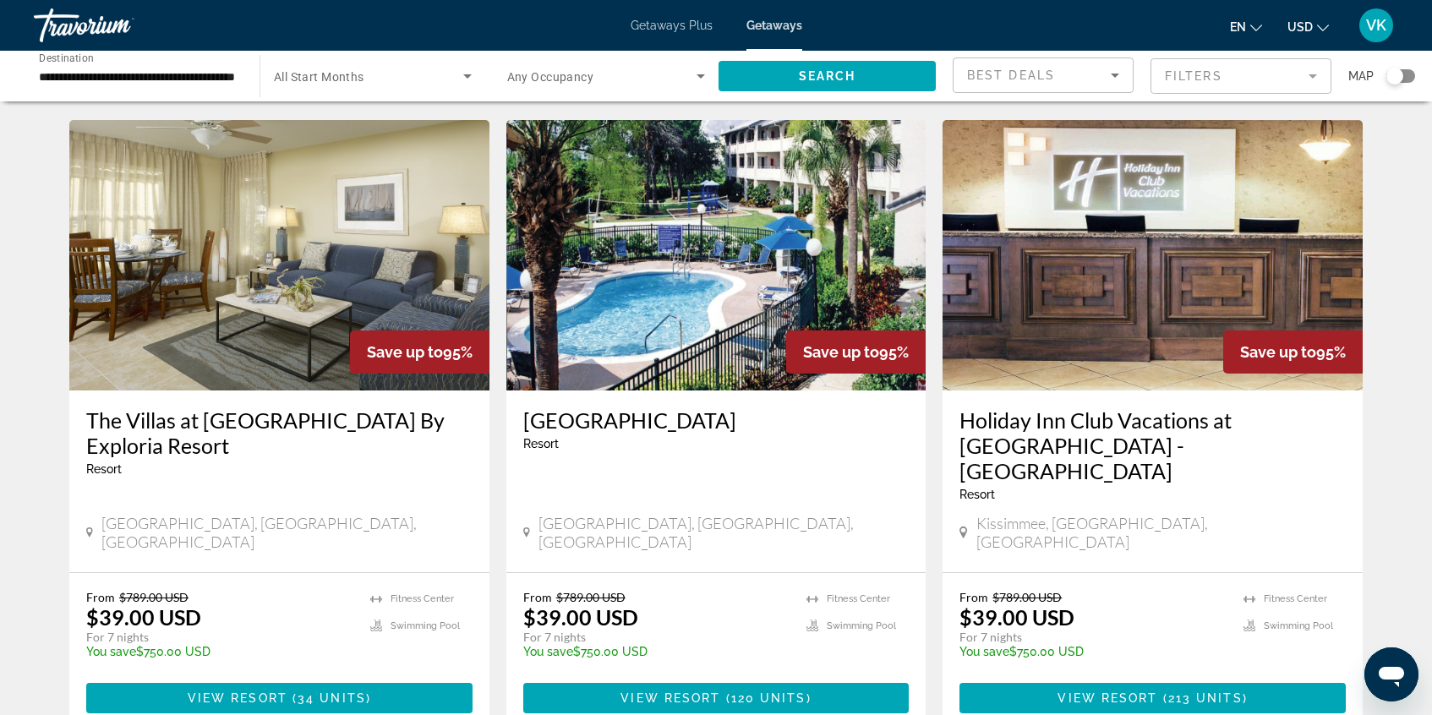
scroll to position [1280, 0]
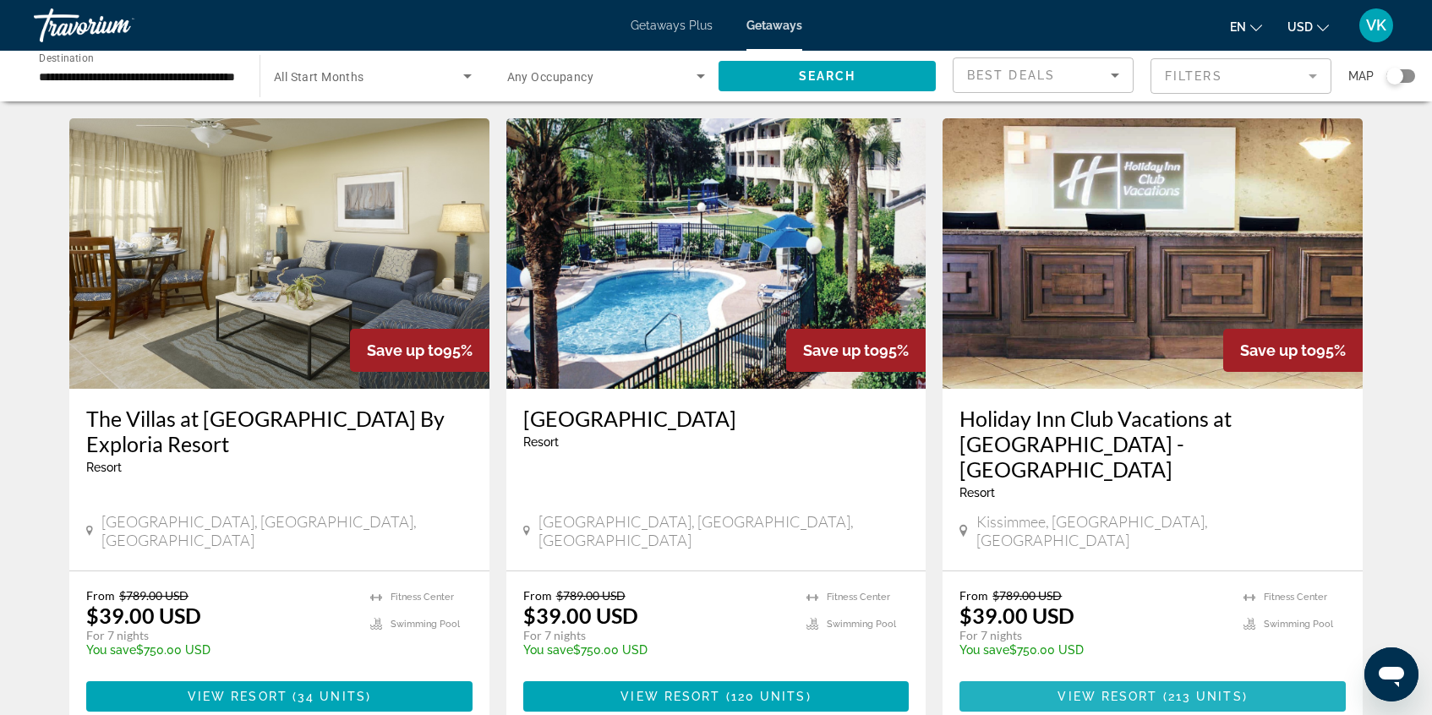
click at [1149, 690] on span "View Resort" at bounding box center [1107, 697] width 100 height 14
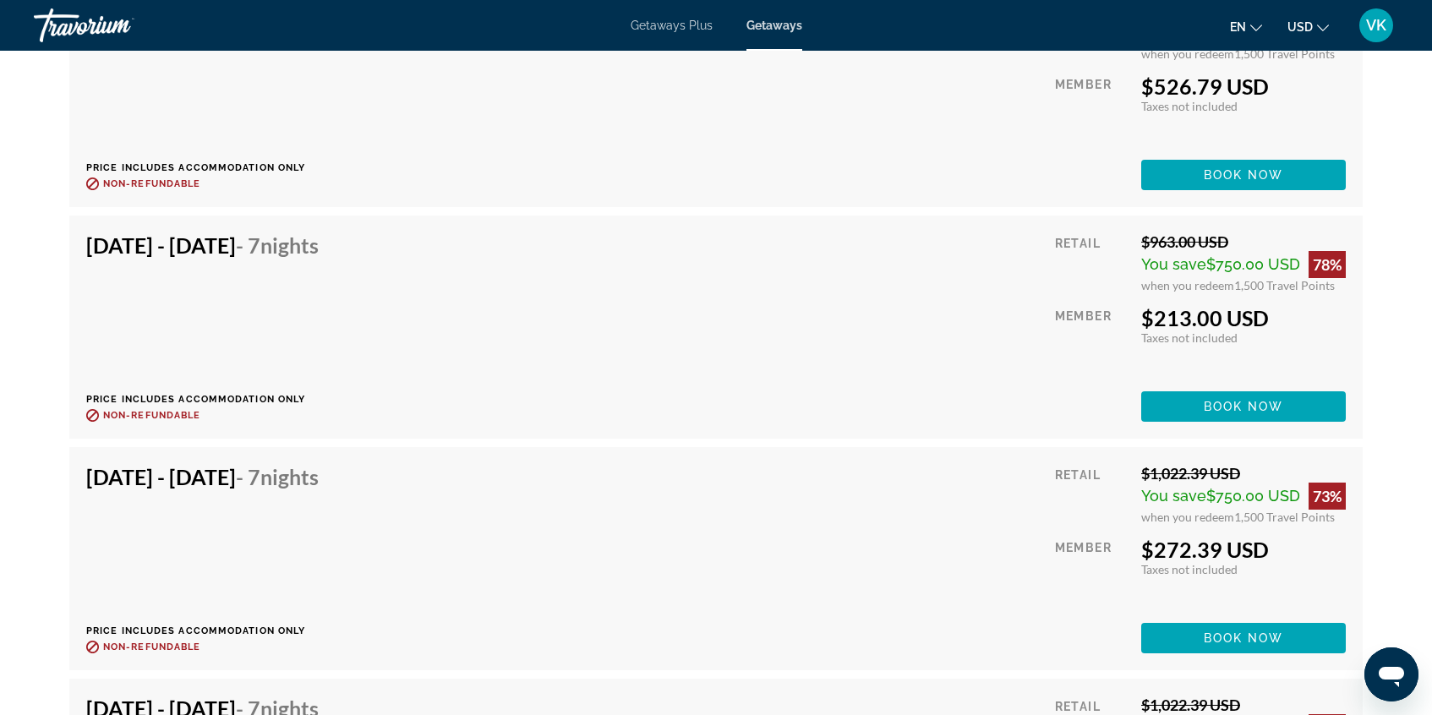
scroll to position [8954, 0]
